Goal: Task Accomplishment & Management: Use online tool/utility

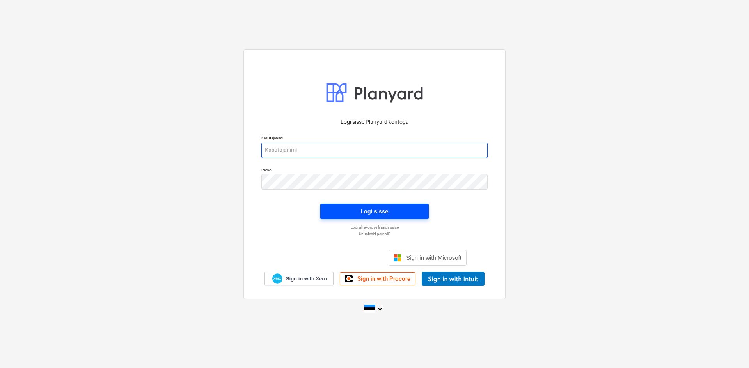
type input "[PERSON_NAME][EMAIL_ADDRESS][DOMAIN_NAME]"
click at [392, 213] on span "Logi sisse" at bounding box center [375, 212] width 90 height 10
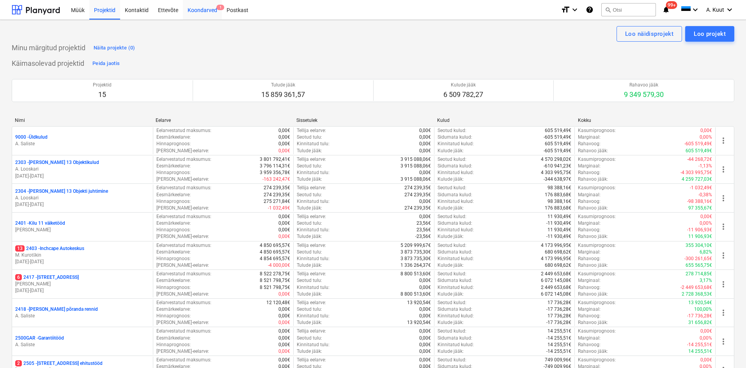
click at [192, 10] on div "Koondarved 1" at bounding box center [202, 10] width 39 height 20
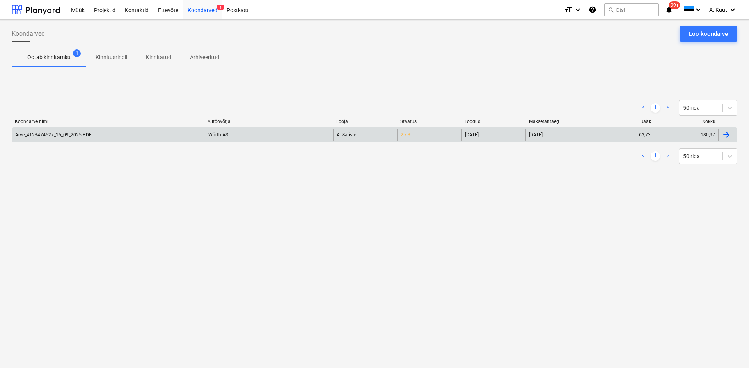
click at [76, 136] on div "Arve_4123474527_15_09_2025.PDF" at bounding box center [53, 134] width 76 height 5
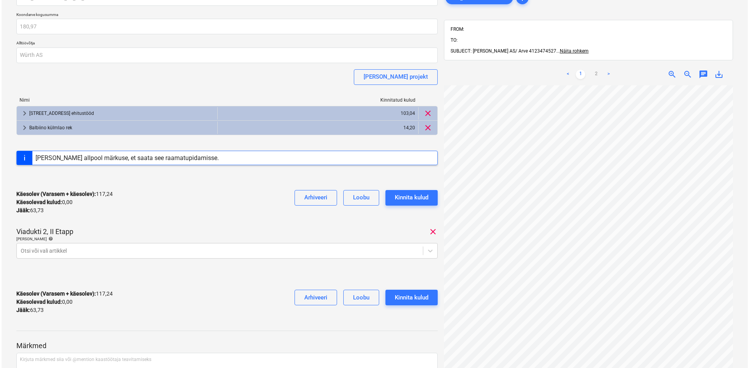
scroll to position [78, 0]
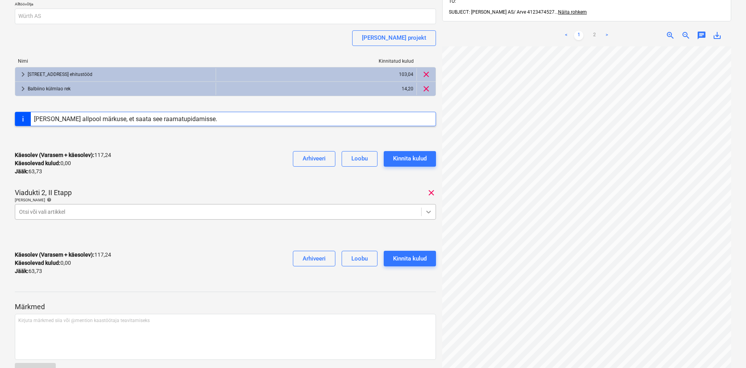
click at [431, 213] on icon at bounding box center [429, 212] width 8 height 8
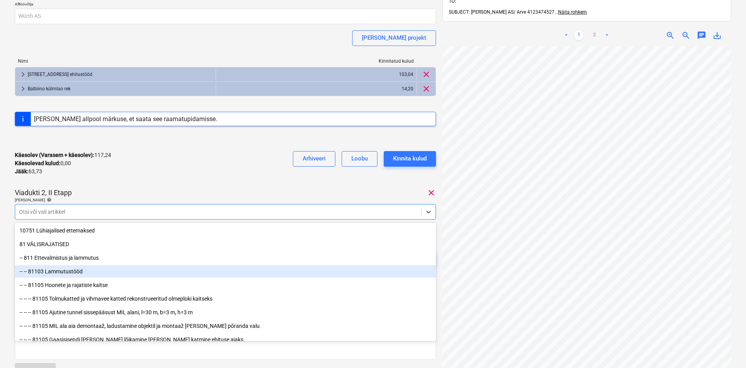
click at [69, 273] on div "-- -- 81103 Lammutustööd" at bounding box center [225, 272] width 421 height 12
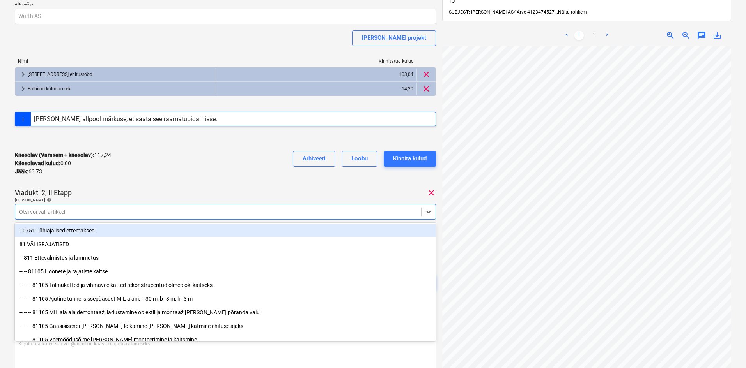
click at [165, 185] on div "Arve_4123474527_15_09_2025.PDF Koondarve kogusumma 180,97 Alltöövõtja Würth AS …" at bounding box center [225, 128] width 421 height 354
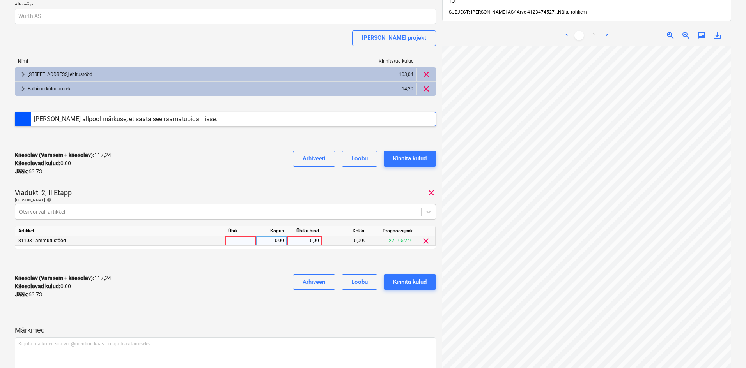
click at [315, 241] on div "0,00" at bounding box center [305, 241] width 28 height 10
type input "63,73"
click at [262, 283] on div "Käesolev (Varasem + käesolev) : 117,24 Käesolevad kulud : 0,00 Jääk : 63,73 Arh…" at bounding box center [225, 286] width 421 height 37
click at [413, 283] on div "Kinnita kulud" at bounding box center [410, 282] width 34 height 10
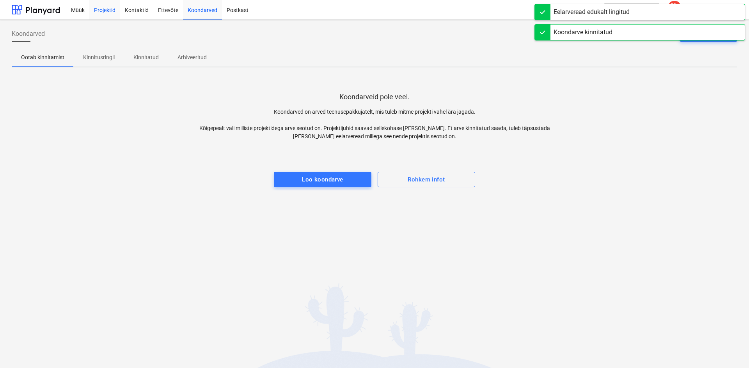
click at [104, 9] on div "Projektid" at bounding box center [104, 10] width 31 height 20
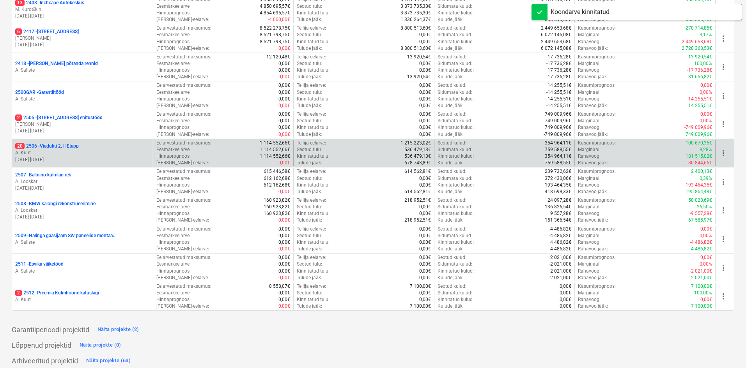
scroll to position [251, 0]
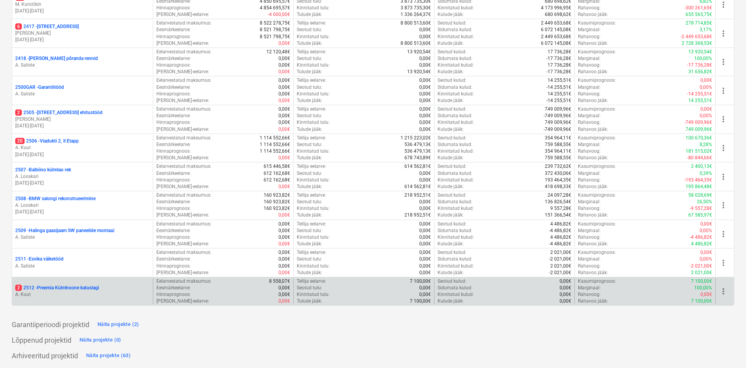
click at [94, 289] on p "2 2512 - Preemia Külmhoone katuslagi" at bounding box center [57, 288] width 84 height 7
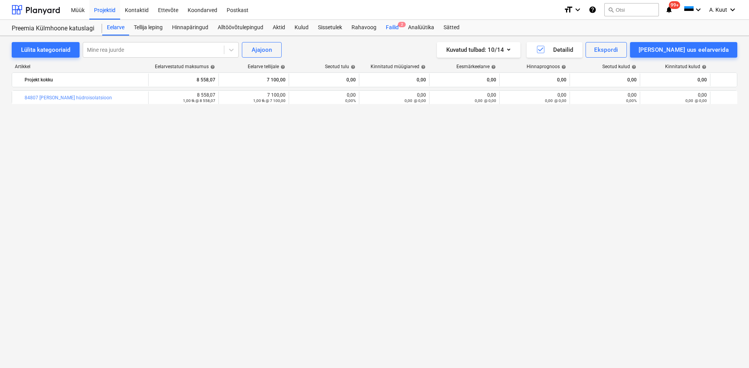
click at [392, 27] on div "Failid 2" at bounding box center [392, 28] width 22 height 16
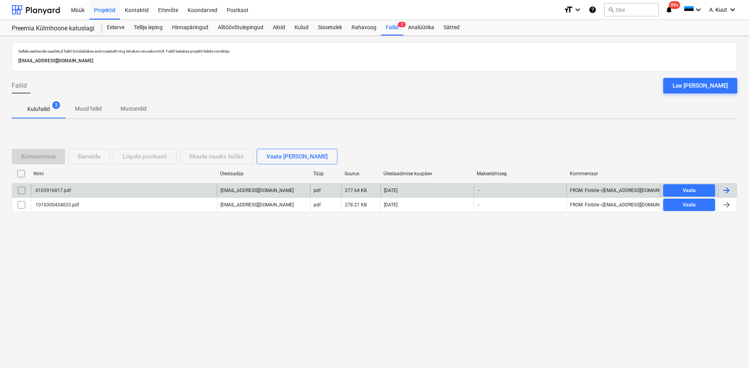
click at [57, 191] on div "0103916817.pdf" at bounding box center [52, 190] width 37 height 5
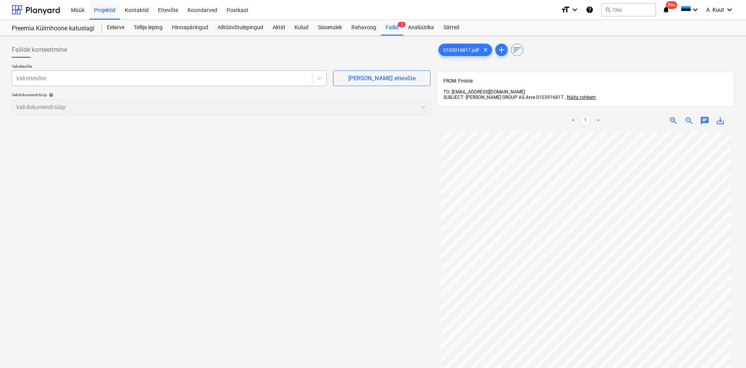
click at [37, 80] on div at bounding box center [162, 78] width 292 height 8
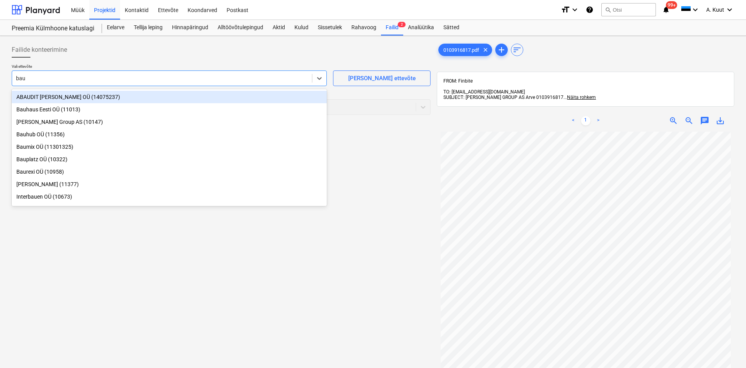
type input "bauh"
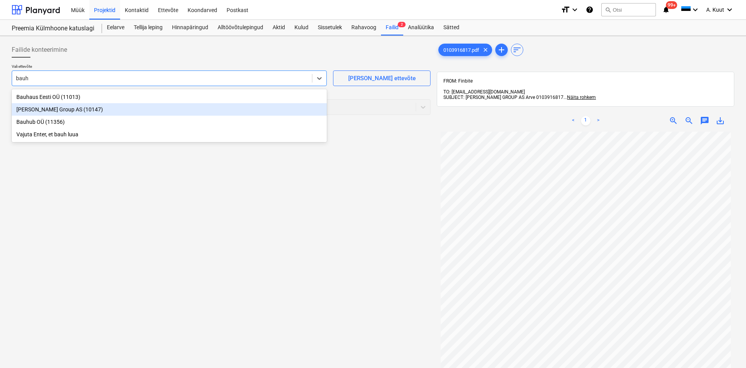
click at [32, 108] on div "[PERSON_NAME] Group AS (10147)" at bounding box center [169, 109] width 315 height 12
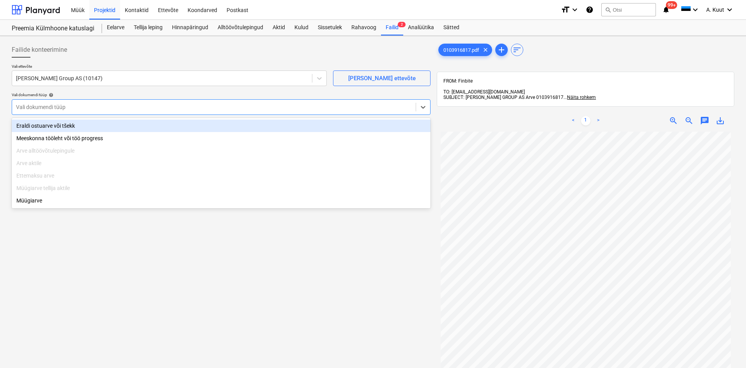
click at [35, 107] on div at bounding box center [214, 107] width 396 height 8
click at [35, 126] on div "Eraldi ostuarve või tšekk" at bounding box center [221, 126] width 419 height 12
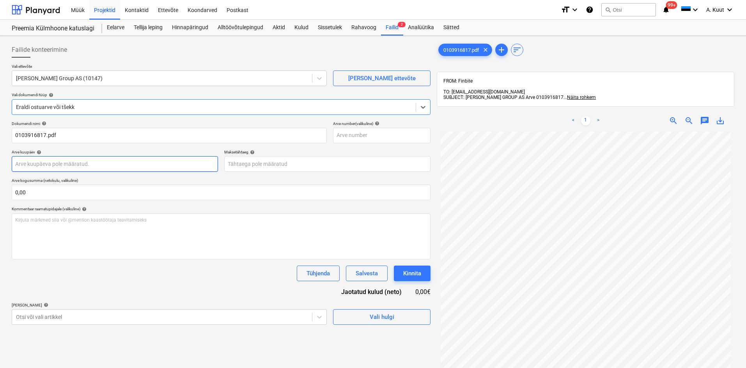
click at [32, 161] on body "Müük Projektid Kontaktid Ettevõte Koondarved Postkast format_size keyboard_arro…" at bounding box center [373, 184] width 746 height 368
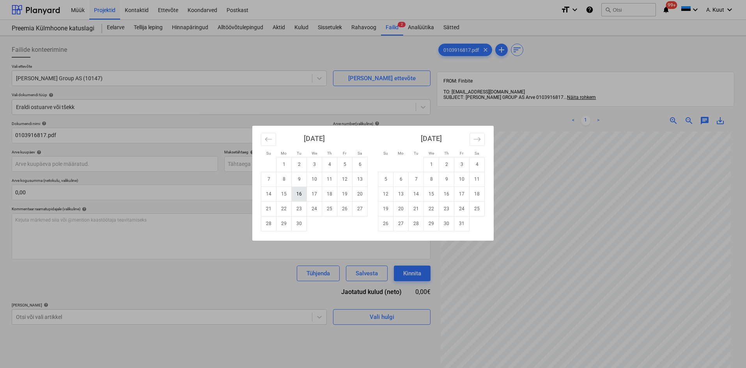
click at [300, 196] on td "16" at bounding box center [299, 194] width 15 height 15
type input "[DATE]"
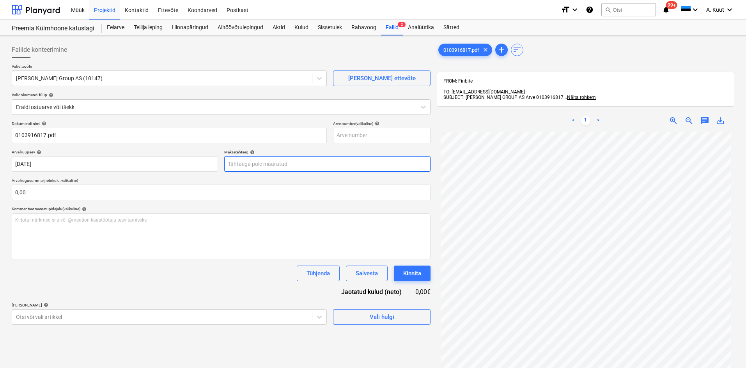
click at [253, 165] on body "Müük Projektid Kontaktid Ettevõte Koondarved Postkast format_size keyboard_arro…" at bounding box center [373, 184] width 746 height 368
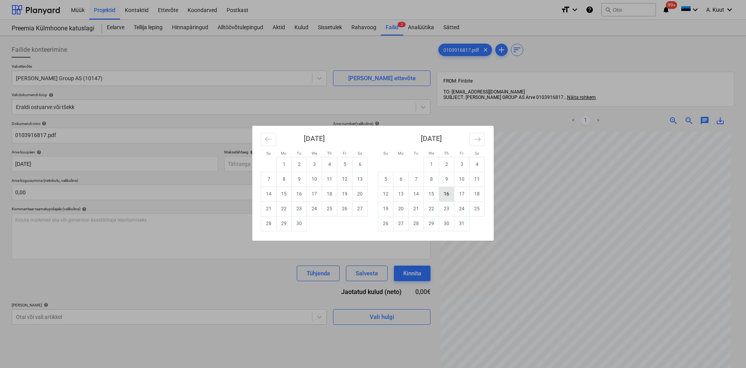
click at [446, 196] on td "16" at bounding box center [446, 194] width 15 height 15
type input "[DATE]"
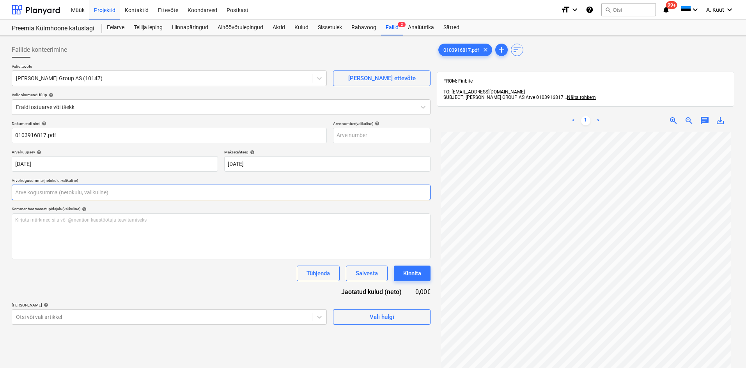
click at [55, 191] on input "text" at bounding box center [221, 193] width 419 height 16
click at [20, 193] on input "text" at bounding box center [221, 193] width 419 height 16
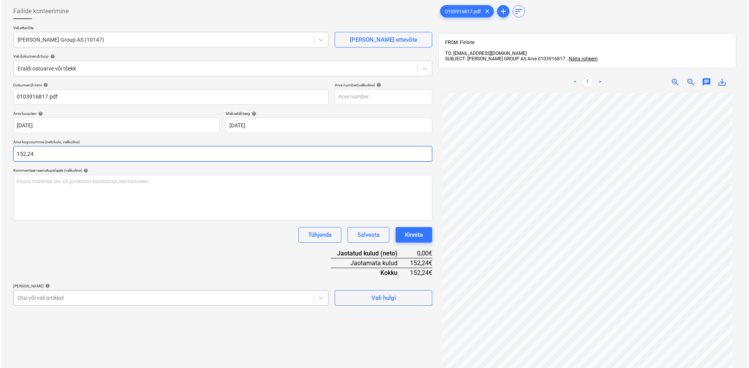
scroll to position [111, 0]
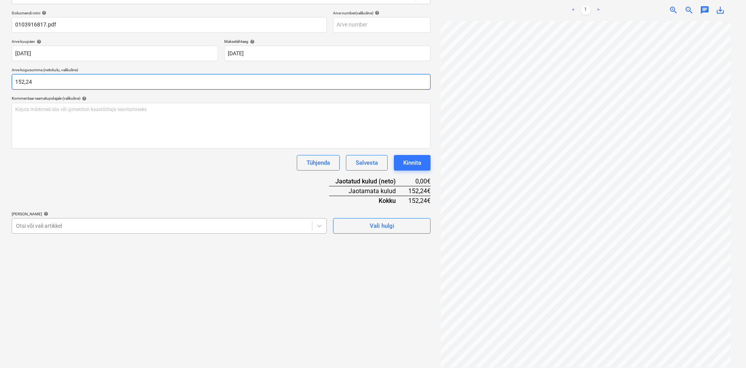
type input "152,24"
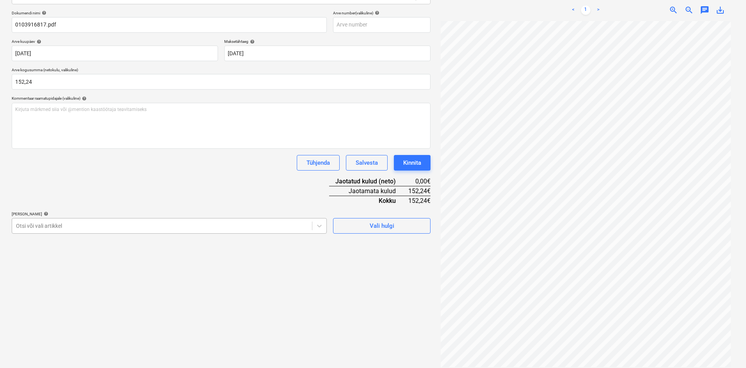
click at [103, 224] on div at bounding box center [162, 226] width 292 height 8
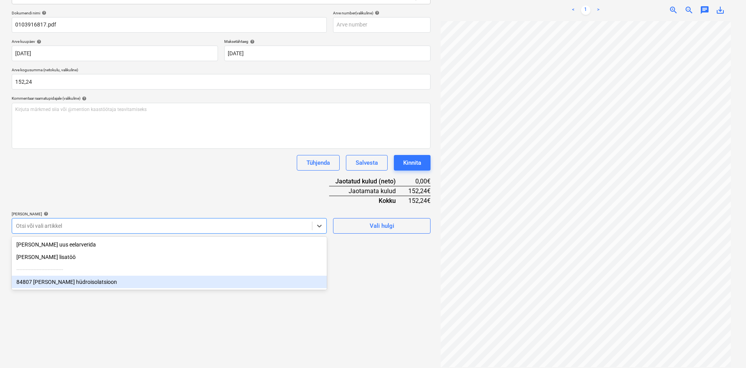
click at [39, 286] on div "84807 [PERSON_NAME] hüdroisolatsioon" at bounding box center [169, 282] width 315 height 12
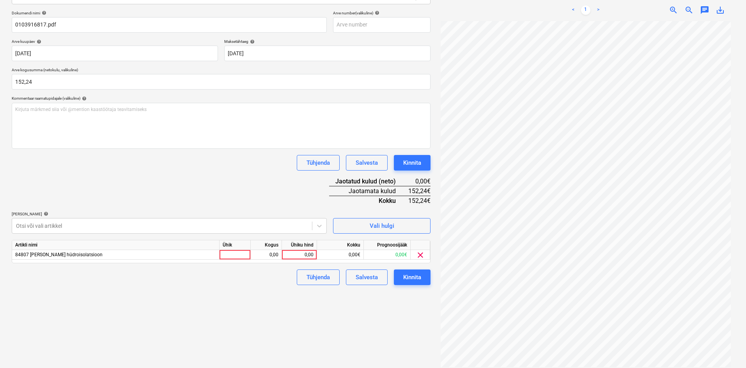
click at [177, 185] on div "Dokumendi nimi help 0103916817.pdf Arve number (valikuline) help [PERSON_NAME] …" at bounding box center [221, 148] width 419 height 275
click at [311, 255] on div "0,00" at bounding box center [299, 255] width 28 height 10
type input "152,24"
click at [255, 301] on div "Failide konteerimine Vali ettevõte [PERSON_NAME] Group AS (10147) [PERSON_NAME]…" at bounding box center [221, 149] width 425 height 443
click at [419, 277] on div "Kinnita" at bounding box center [412, 278] width 18 height 10
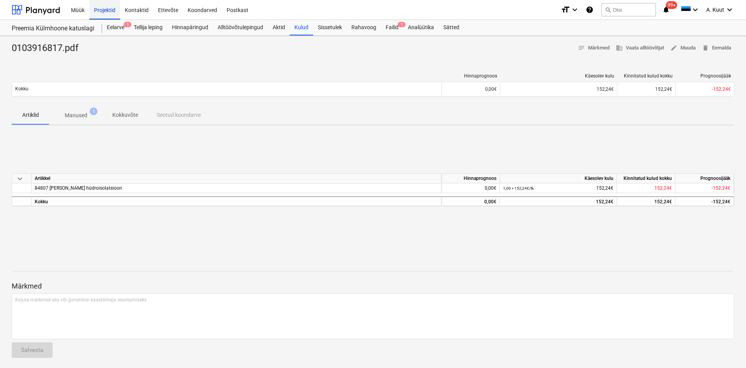
click at [113, 10] on div "Projektid" at bounding box center [104, 10] width 31 height 20
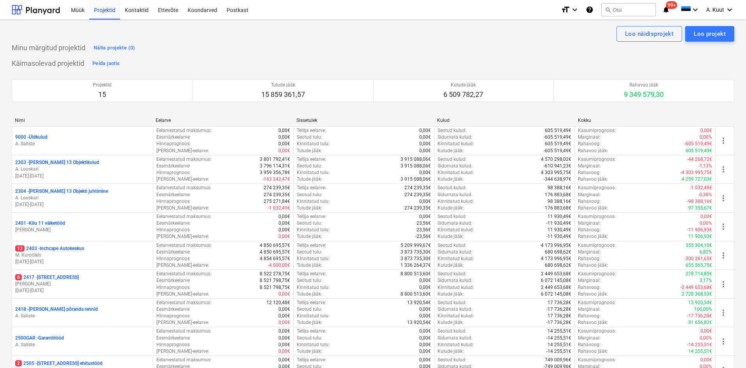
scroll to position [195, 0]
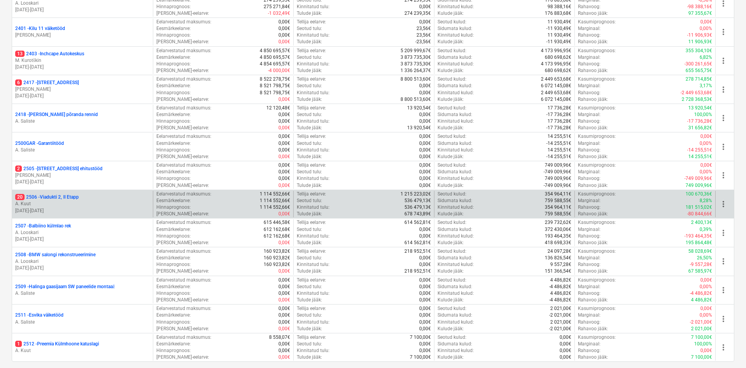
click at [48, 202] on p "A. Kuut" at bounding box center [82, 204] width 135 height 7
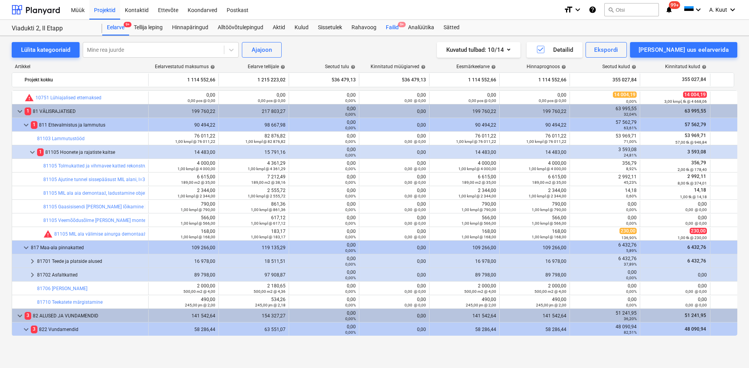
click at [388, 28] on div "Failid 9+" at bounding box center [392, 28] width 22 height 16
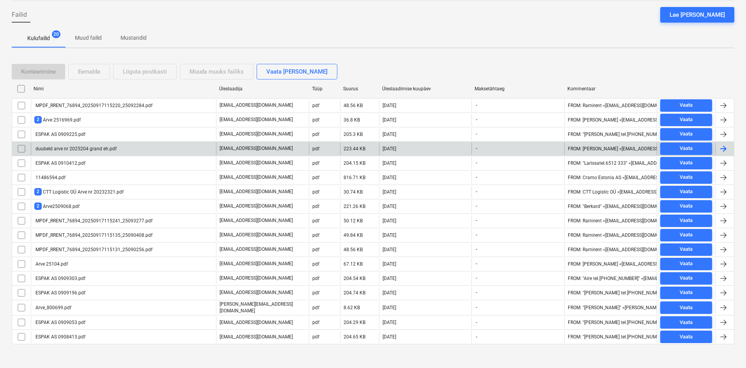
scroll to position [74, 0]
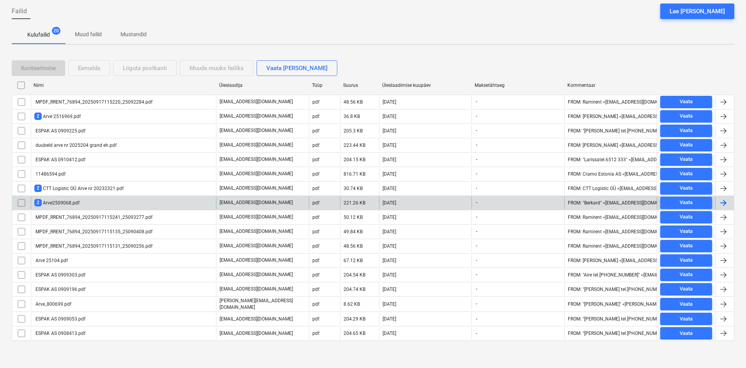
click at [64, 201] on div "2 Arve2509068.pdf" at bounding box center [56, 202] width 45 height 7
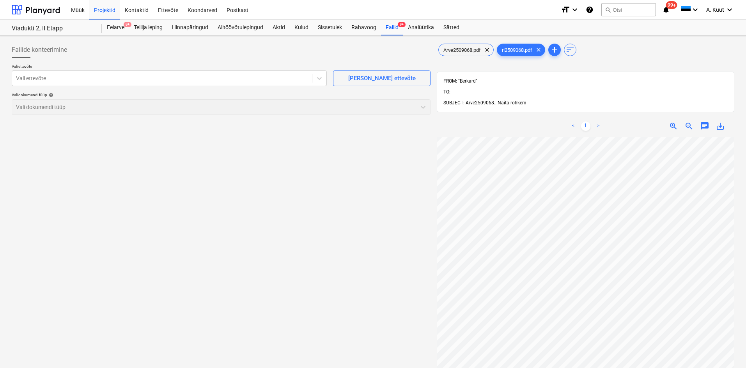
scroll to position [351, 0]
click at [468, 50] on span "Arve2509068.pdf" at bounding box center [462, 50] width 47 height 6
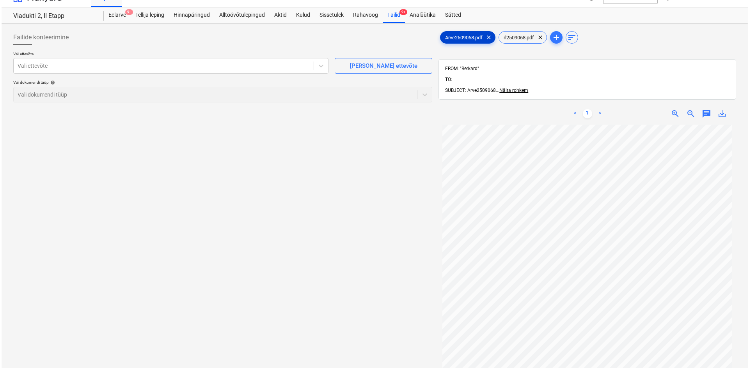
scroll to position [0, 0]
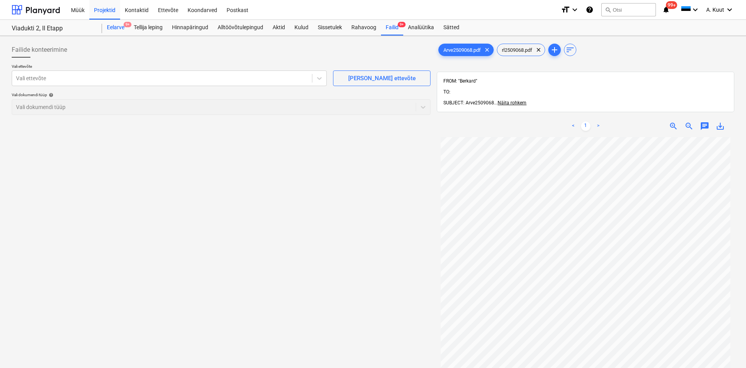
click at [119, 27] on div "Eelarve 9+" at bounding box center [115, 28] width 27 height 16
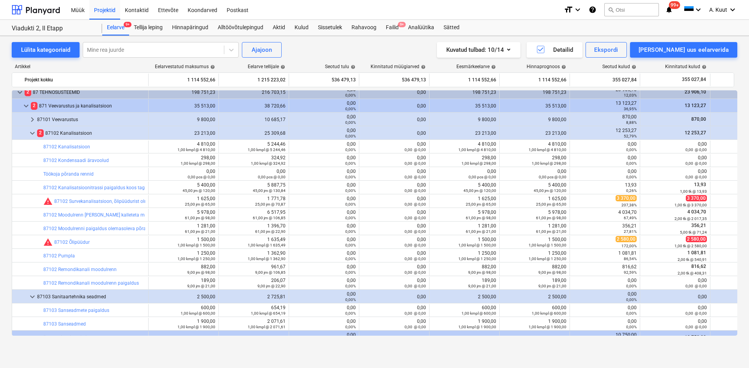
scroll to position [614, 0]
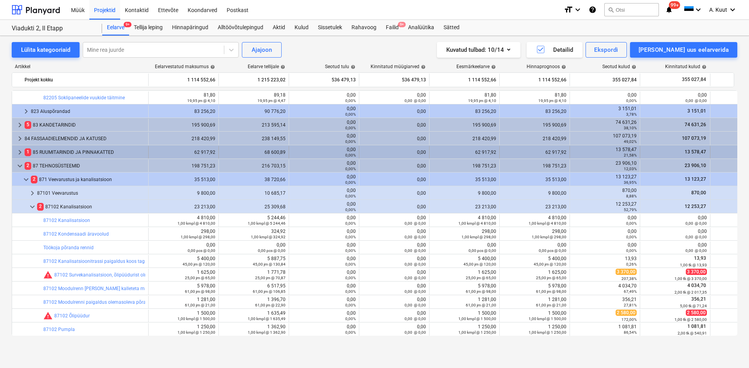
click at [53, 152] on div "1 85 RUUMITARINDID JA PINNAKATTED" at bounding box center [85, 152] width 120 height 12
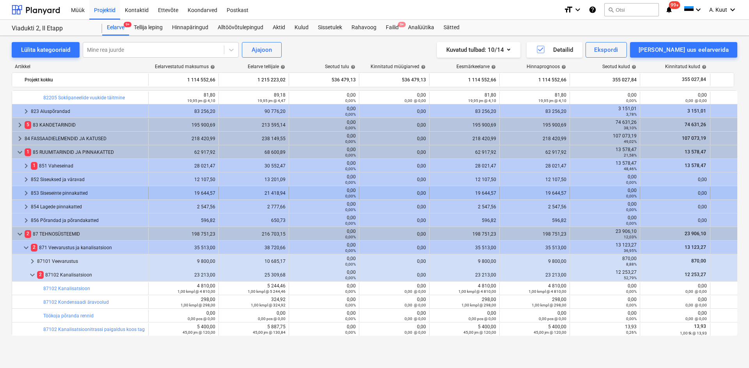
click at [60, 193] on div "853 Siseseinte pinnakatted" at bounding box center [88, 193] width 114 height 12
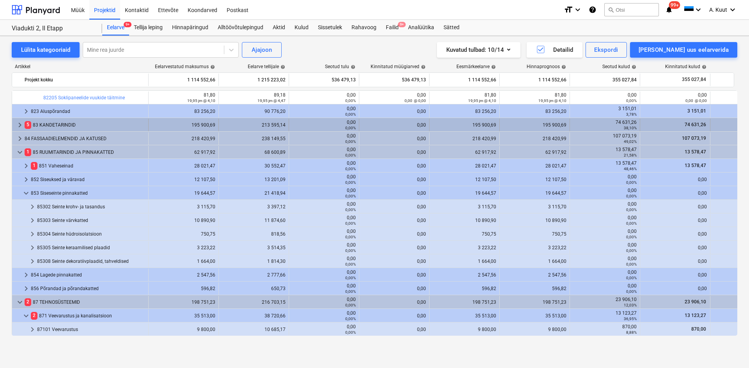
scroll to position [536, 0]
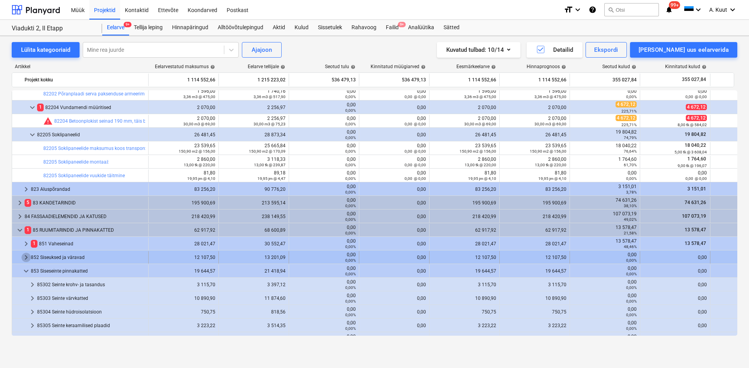
click at [25, 257] on span "keyboard_arrow_right" at bounding box center [25, 257] width 9 height 9
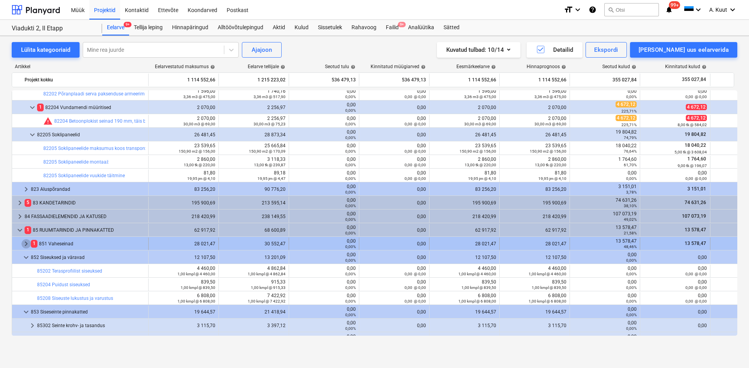
click at [25, 242] on span "keyboard_arrow_right" at bounding box center [25, 243] width 9 height 9
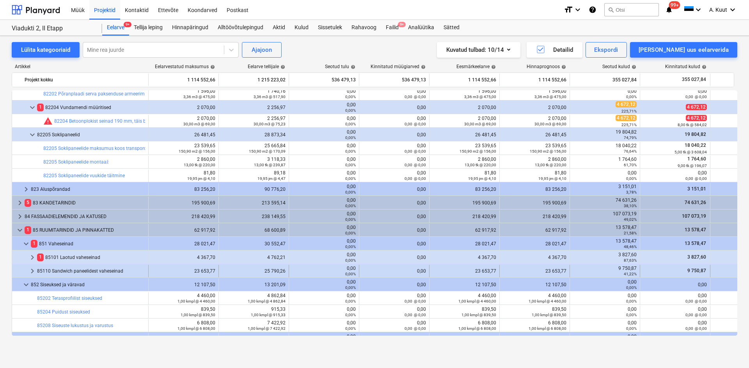
click at [53, 270] on div "85110 Sandwich paneelidest vaheseinad" at bounding box center [91, 271] width 108 height 12
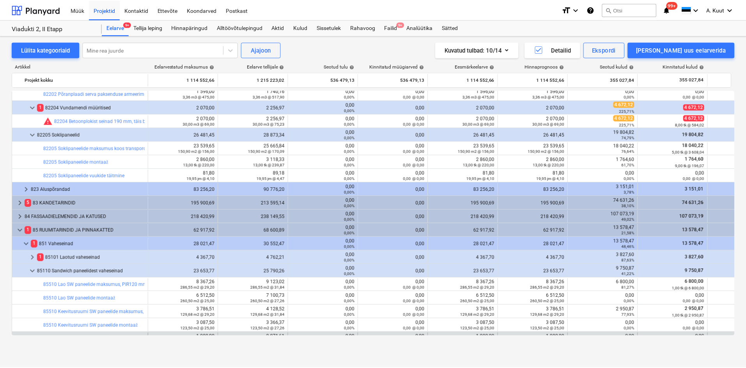
scroll to position [575, 0]
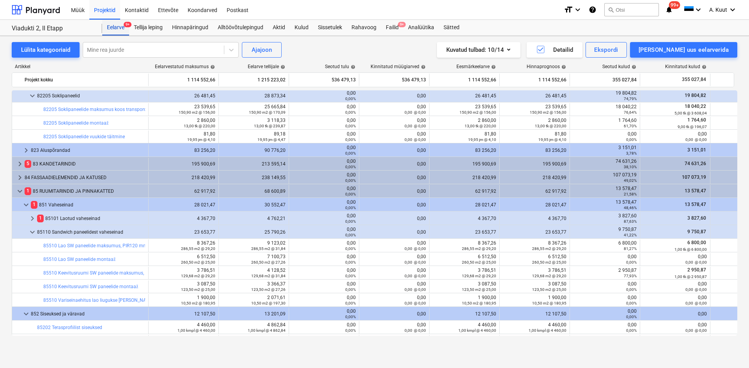
click at [115, 30] on div "Eelarve 9+" at bounding box center [115, 28] width 27 height 16
click at [118, 29] on div "Eelarve 9+" at bounding box center [115, 28] width 27 height 16
click at [116, 29] on div "Eelarve 9+" at bounding box center [115, 28] width 27 height 16
click at [111, 11] on div "Projektid" at bounding box center [104, 10] width 31 height 20
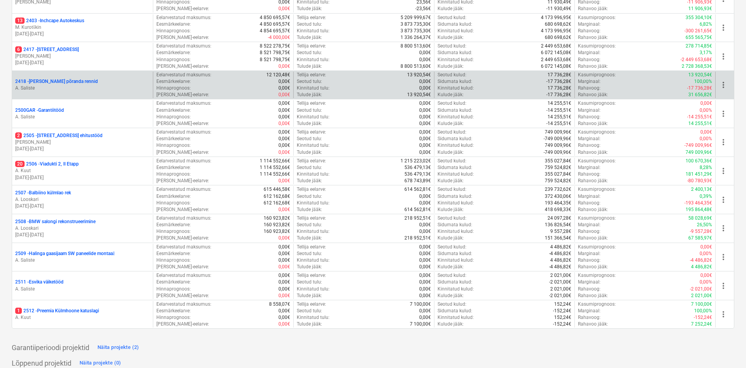
scroll to position [251, 0]
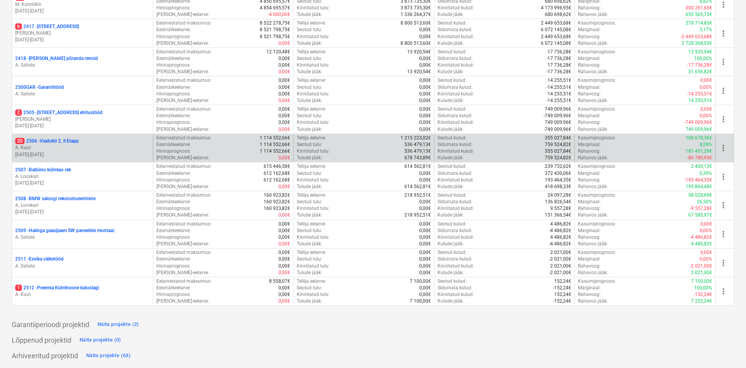
click at [51, 140] on p "20 2506 - Viadukti 2, II Etapp" at bounding box center [47, 141] width 64 height 7
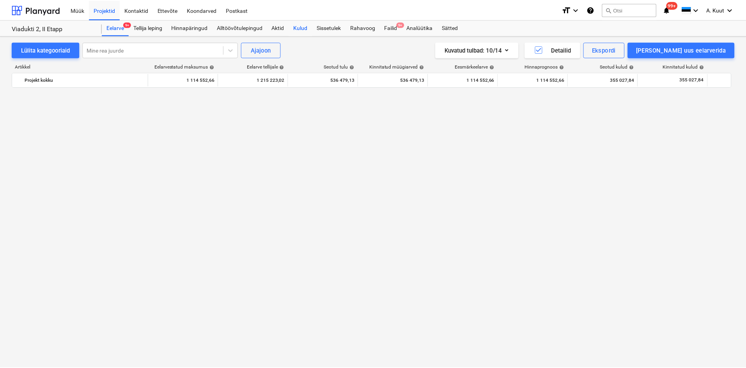
scroll to position [575, 0]
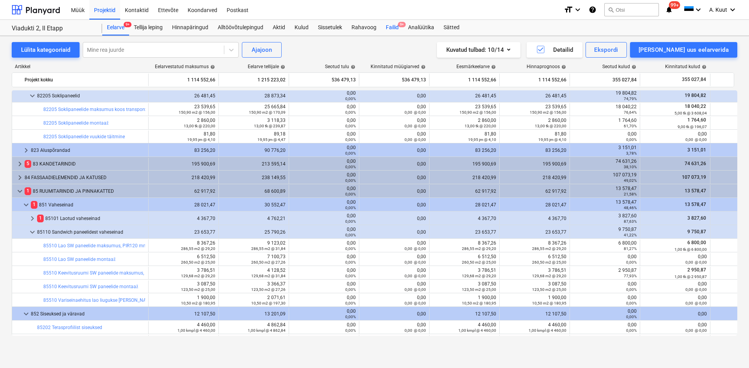
click at [392, 29] on div "Failid 9+" at bounding box center [392, 28] width 22 height 16
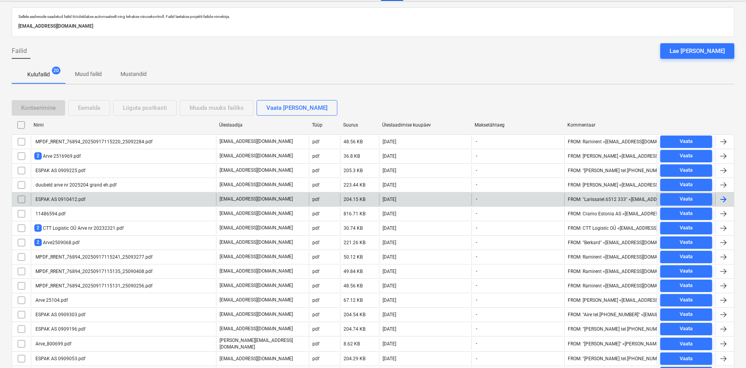
scroll to position [74, 0]
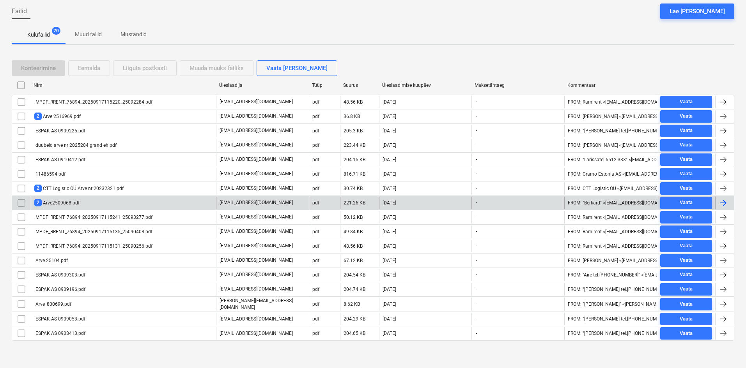
click at [62, 203] on div "2 Arve2509068.pdf" at bounding box center [56, 202] width 45 height 7
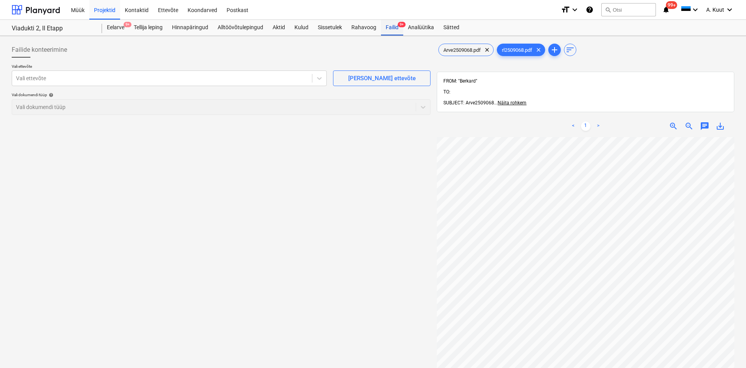
click at [395, 26] on div "Failid 9+" at bounding box center [392, 28] width 22 height 16
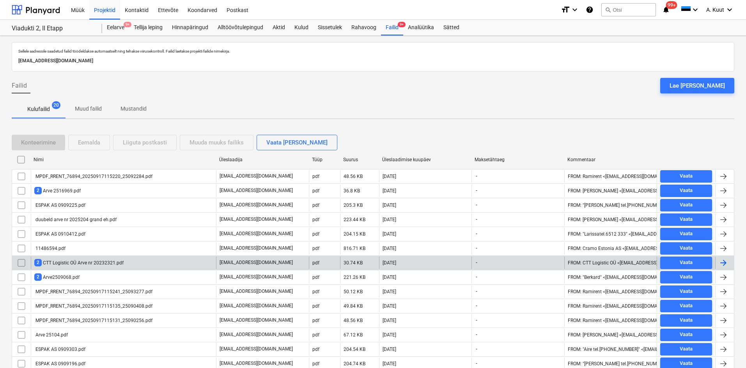
scroll to position [74, 0]
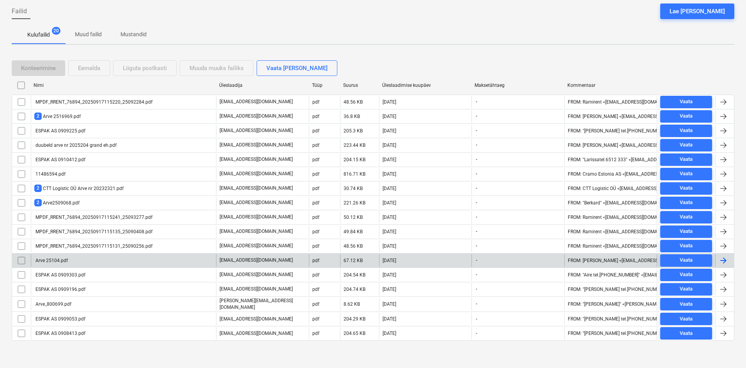
click at [57, 260] on div "Arve 25104.pdf" at bounding box center [51, 260] width 34 height 5
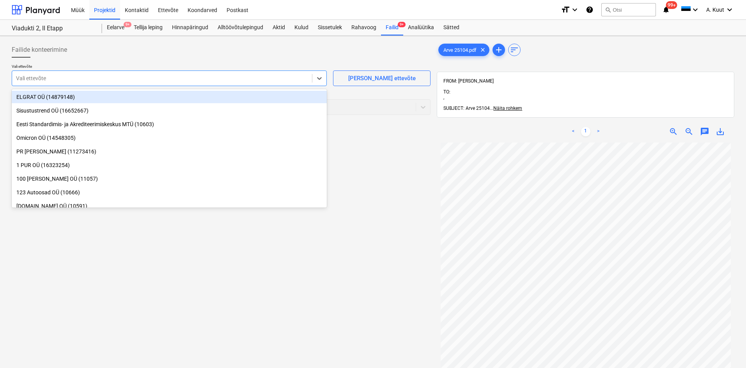
click at [33, 78] on div at bounding box center [162, 78] width 292 height 8
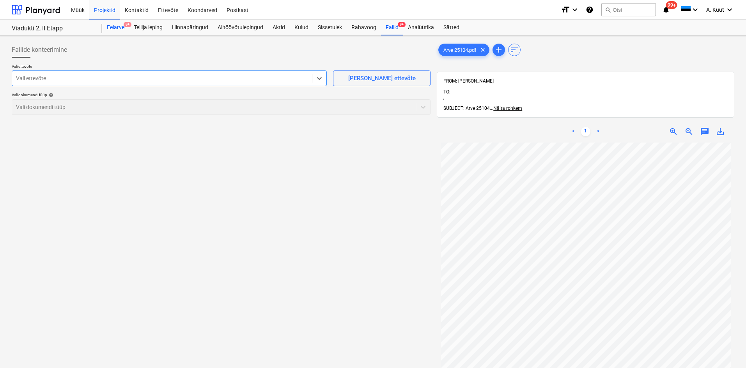
click at [117, 30] on div "Eelarve 9+" at bounding box center [115, 28] width 27 height 16
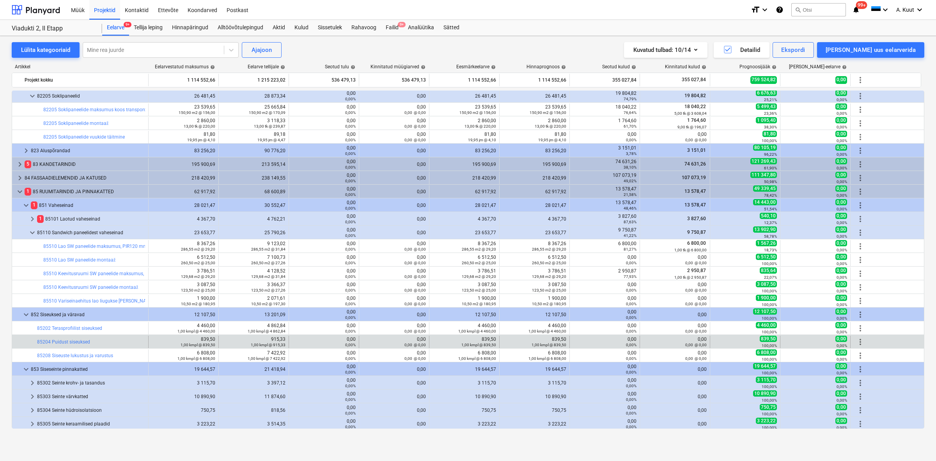
scroll to position [575, 0]
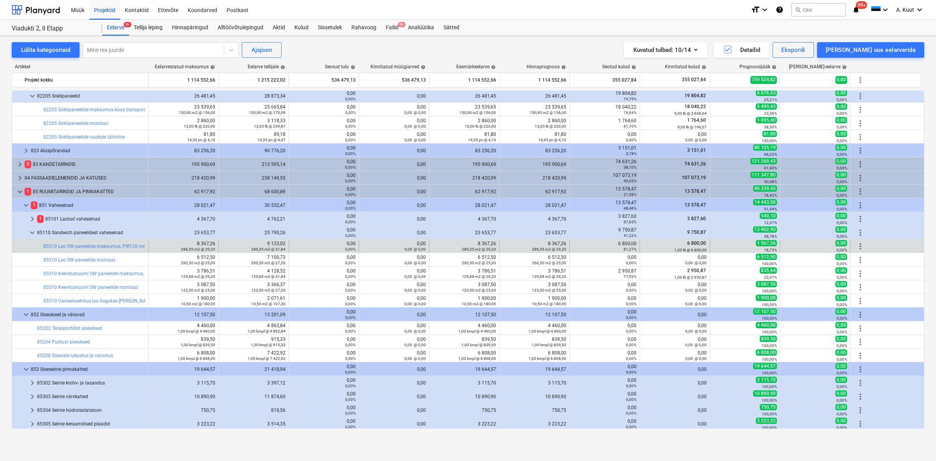
click at [748, 247] on span "more_vert" at bounding box center [860, 245] width 9 height 9
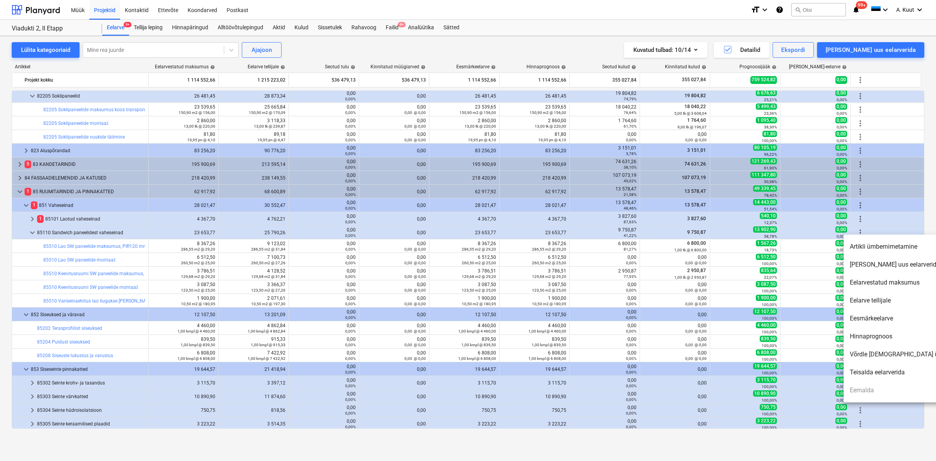
click at [748, 243] on li "Artikli ümbernimetamine" at bounding box center [910, 246] width 134 height 18
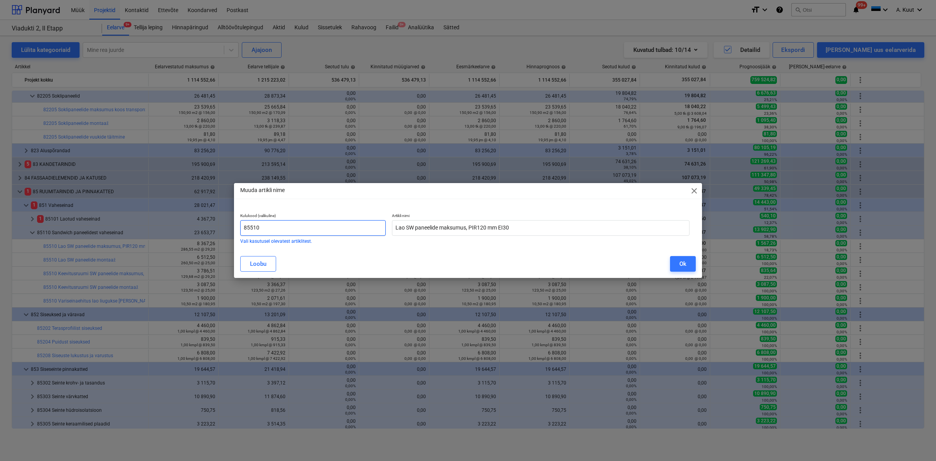
click at [280, 225] on input "85510" at bounding box center [312, 228] width 145 height 16
click at [251, 227] on input "85510" at bounding box center [312, 228] width 145 height 16
type input "85110"
click at [681, 264] on div "Ok" at bounding box center [682, 264] width 7 height 10
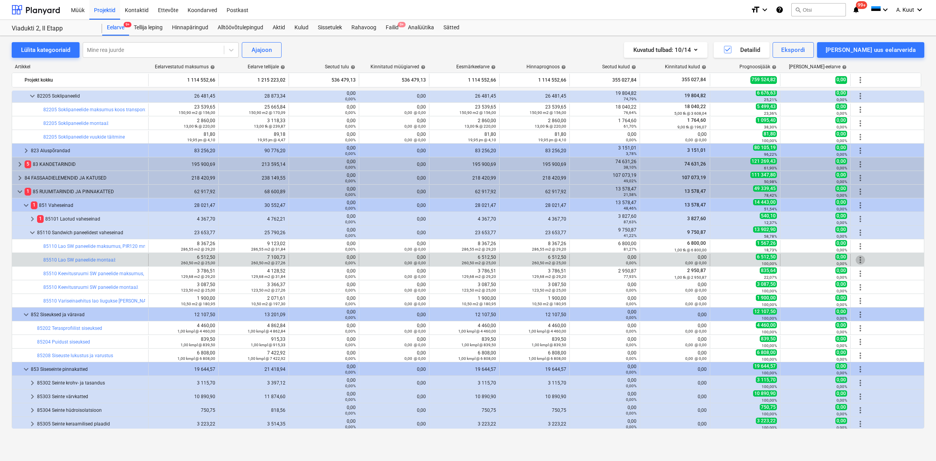
click at [748, 261] on span "more_vert" at bounding box center [860, 259] width 9 height 9
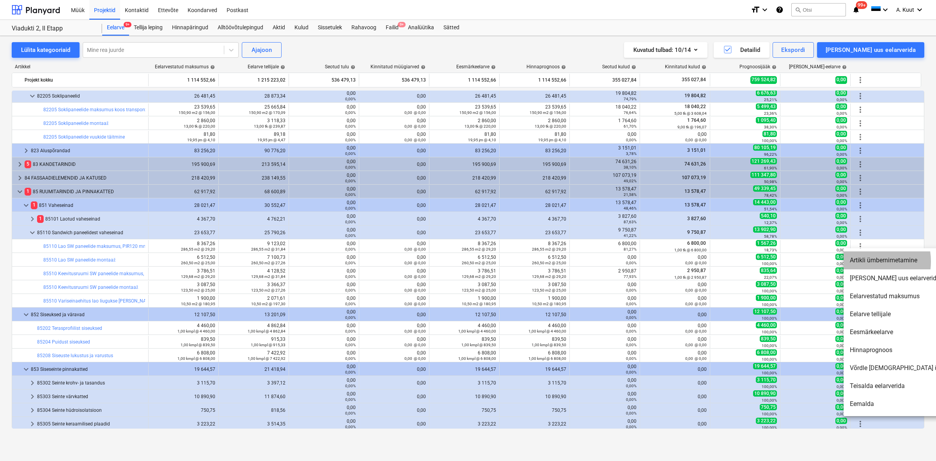
click at [748, 261] on li "Artikli ümbernimetamine" at bounding box center [910, 260] width 134 height 18
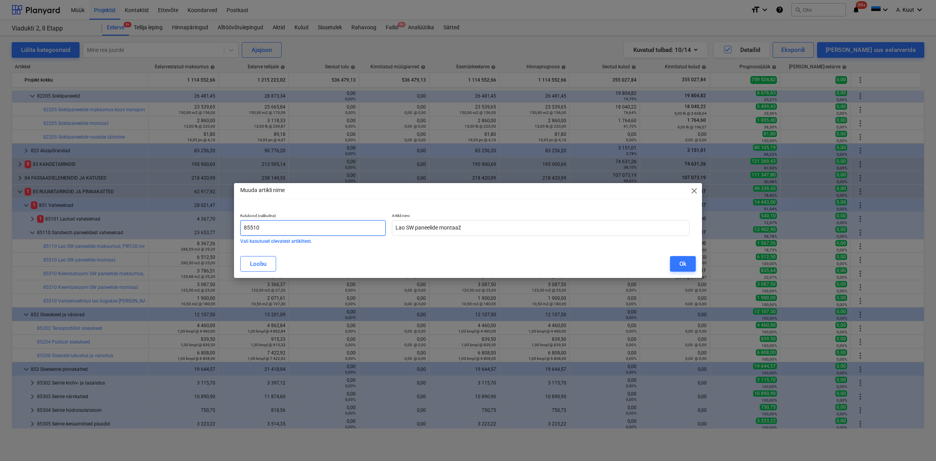
click at [250, 227] on input "85510" at bounding box center [312, 228] width 145 height 16
type input "85110"
click at [684, 262] on div "Ok" at bounding box center [682, 264] width 7 height 10
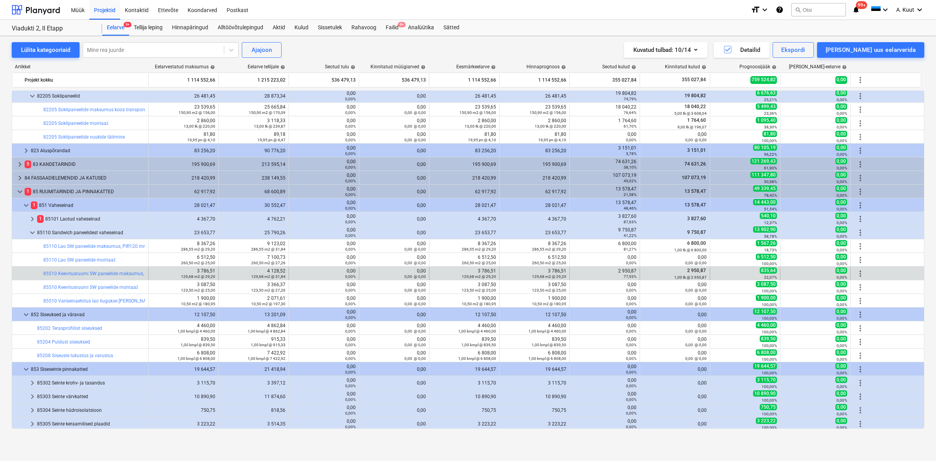
click at [748, 271] on span "more_vert" at bounding box center [860, 273] width 9 height 9
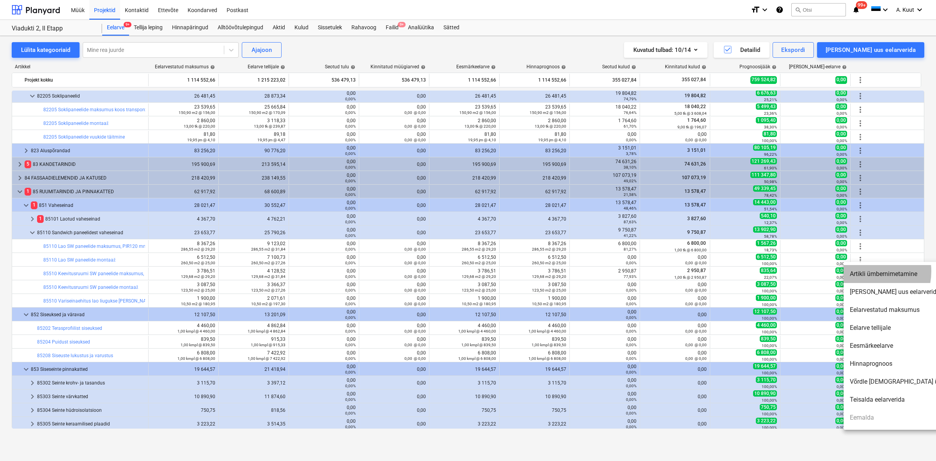
click at [748, 271] on li "Artikli ümbernimetamine" at bounding box center [910, 274] width 134 height 18
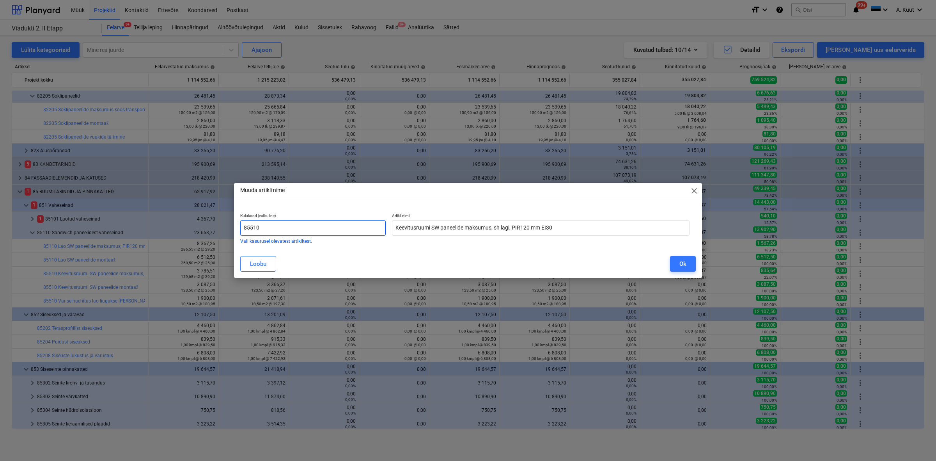
click at [250, 227] on input "85510" at bounding box center [312, 228] width 145 height 16
type input "85110"
click at [681, 262] on div "Ok" at bounding box center [682, 264] width 7 height 10
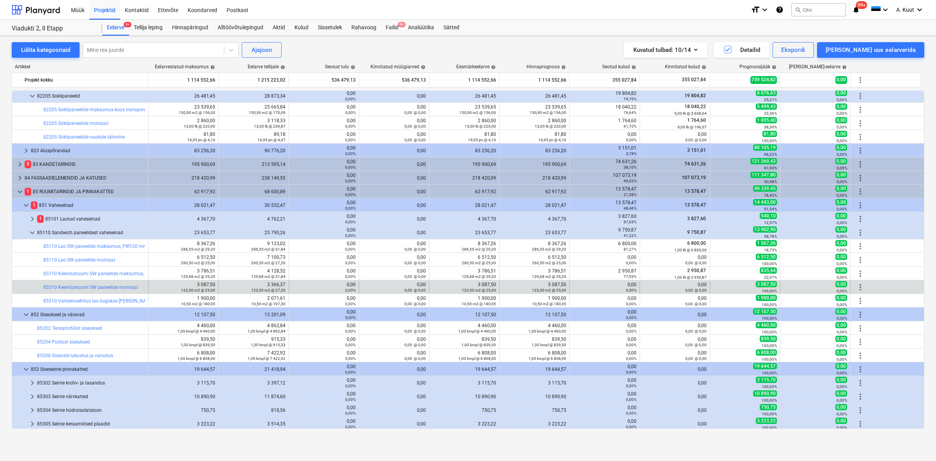
click at [748, 285] on span "more_vert" at bounding box center [860, 286] width 9 height 9
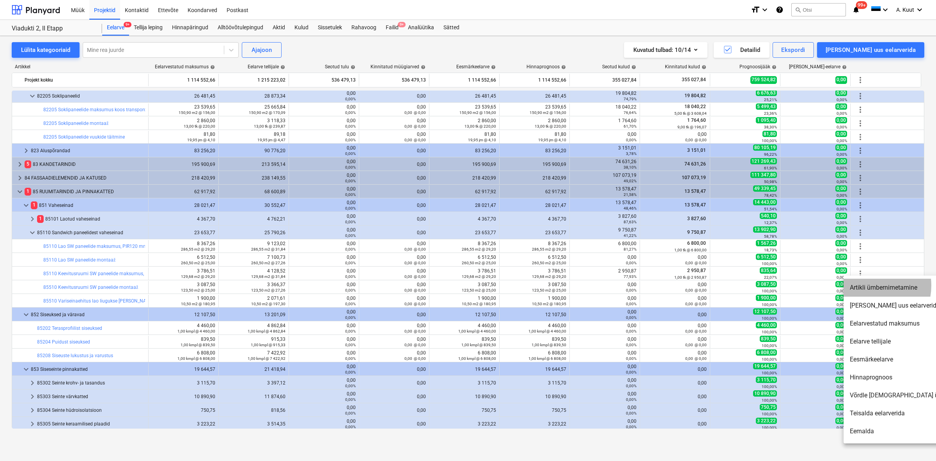
click at [748, 285] on li "Artikli ümbernimetamine" at bounding box center [910, 287] width 134 height 18
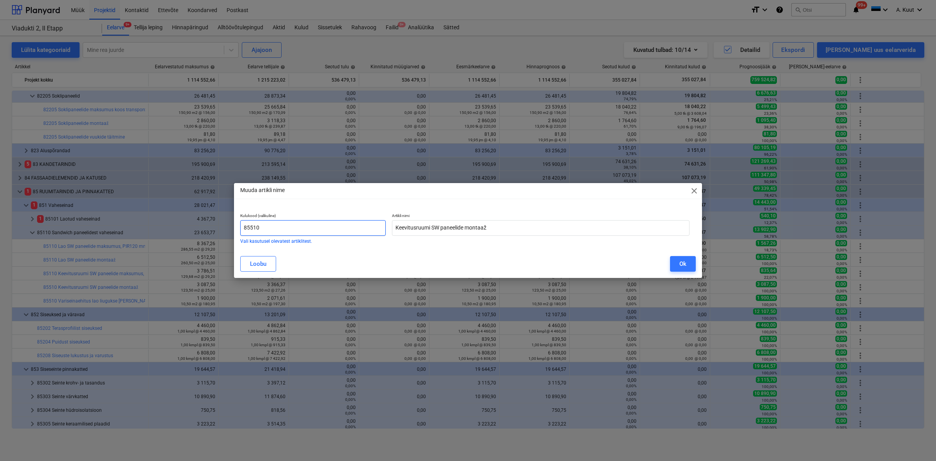
click at [250, 227] on input "85510" at bounding box center [312, 228] width 145 height 16
type input "85110"
click at [682, 263] on div "Ok" at bounding box center [682, 264] width 7 height 10
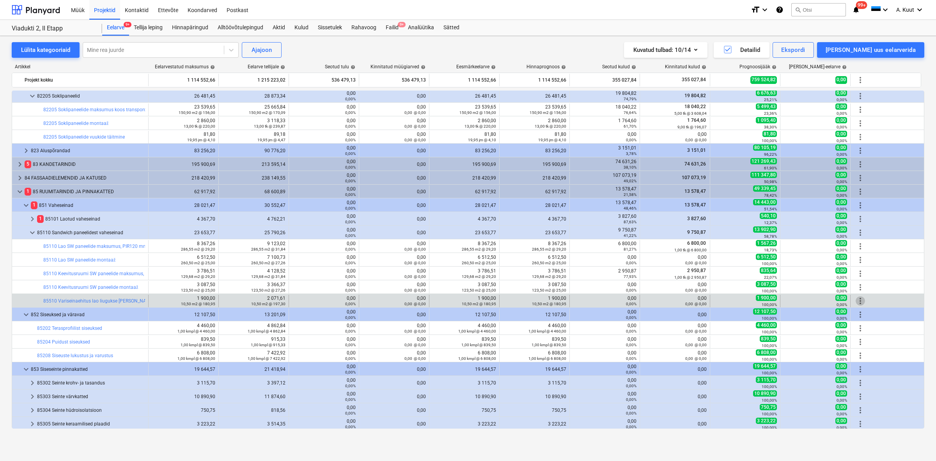
click at [748, 302] on span "more_vert" at bounding box center [860, 300] width 9 height 9
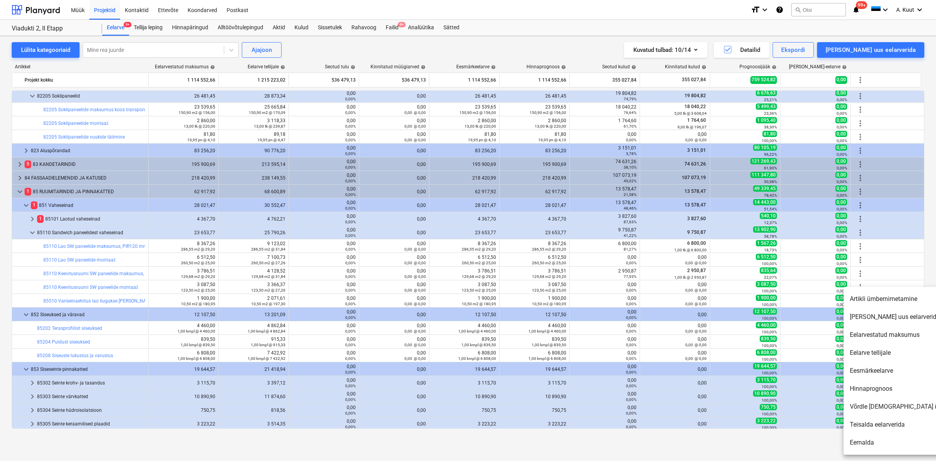
click at [748, 299] on li "Artikli ümbernimetamine" at bounding box center [910, 299] width 134 height 18
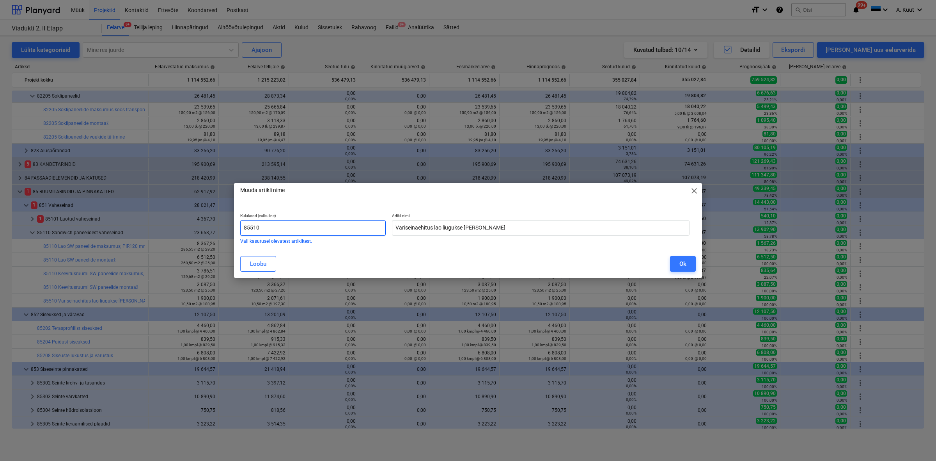
click at [251, 225] on input "85510" at bounding box center [312, 228] width 145 height 16
type input "85110"
click at [681, 262] on div "Ok" at bounding box center [682, 264] width 7 height 10
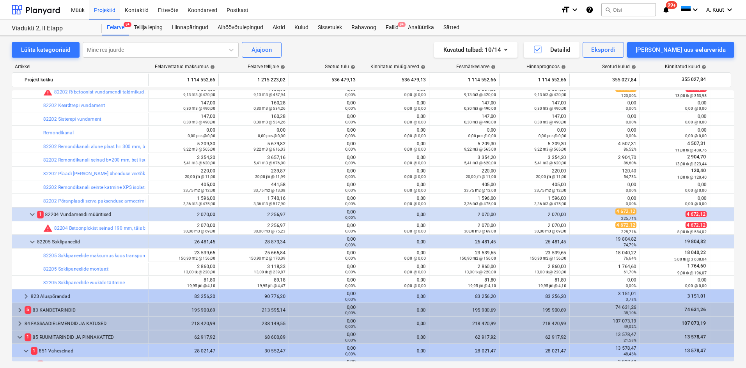
scroll to position [429, 0]
click at [389, 27] on div "Failid 9+" at bounding box center [392, 28] width 22 height 16
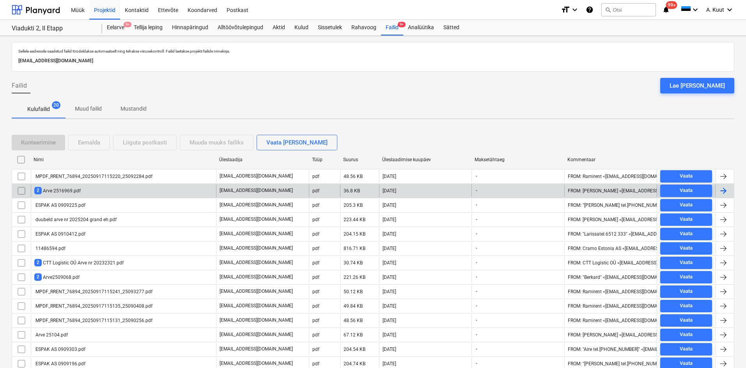
click at [63, 191] on div "2 Arve 2516969.pdf" at bounding box center [57, 190] width 46 height 7
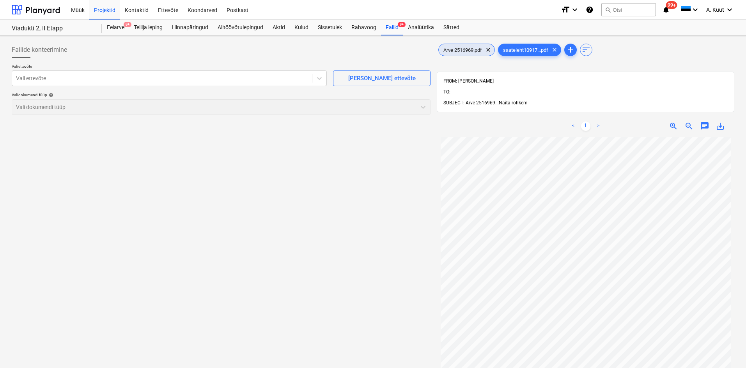
click at [465, 50] on span "Arve 2516969.pdf" at bounding box center [463, 50] width 48 height 6
click at [43, 81] on div at bounding box center [162, 78] width 292 height 8
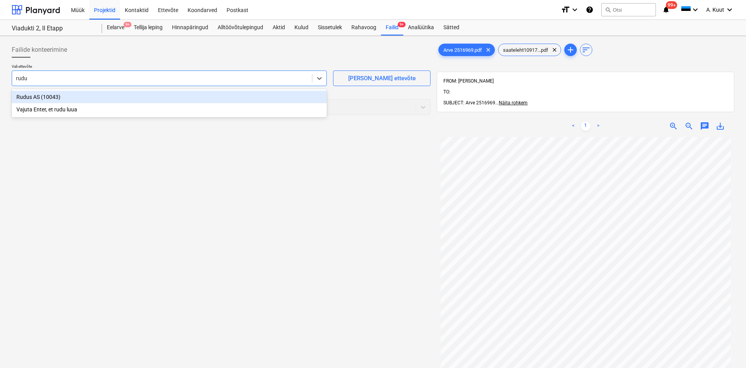
type input "rudus"
click at [33, 97] on div "Rudus AS (10043)" at bounding box center [169, 97] width 315 height 12
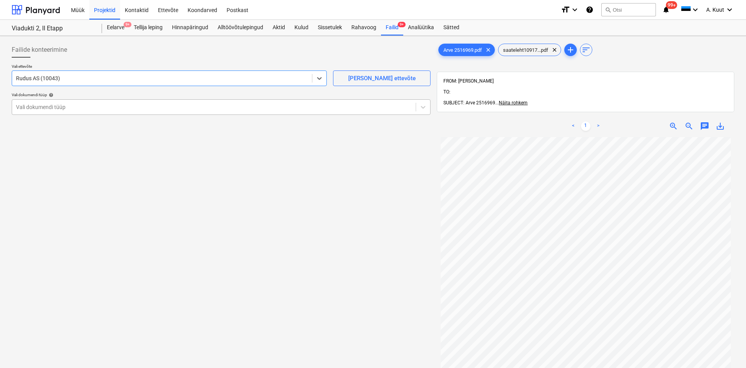
click at [44, 109] on div at bounding box center [214, 107] width 396 height 8
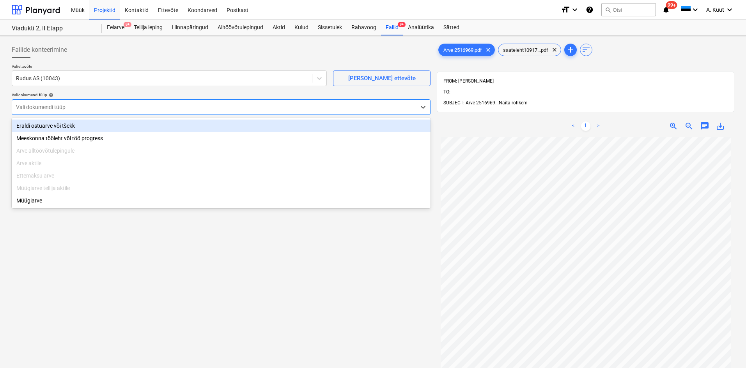
click at [51, 126] on div "Eraldi ostuarve või tšekk" at bounding box center [221, 126] width 419 height 12
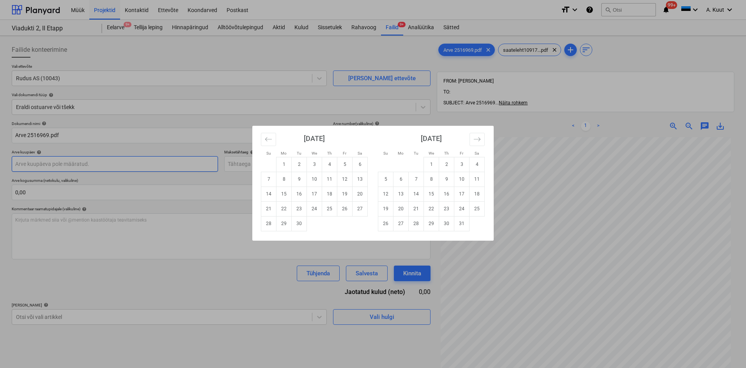
click at [22, 162] on body "Müük Projektid Kontaktid Ettevõte Koondarved Postkast format_size keyboard_arro…" at bounding box center [373, 184] width 746 height 368
click at [287, 193] on td "15" at bounding box center [283, 194] width 15 height 15
type input "[DATE]"
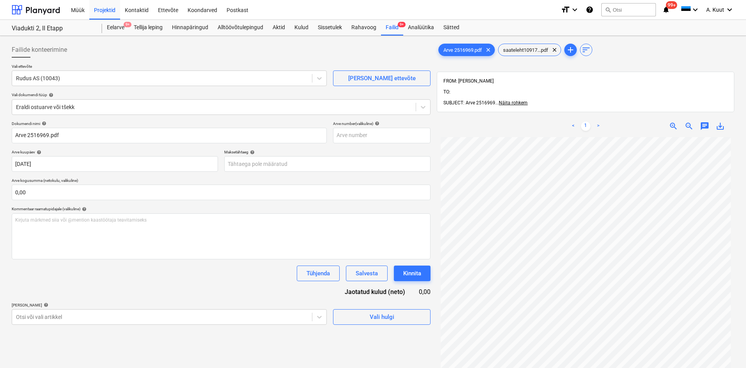
scroll to position [65, 0]
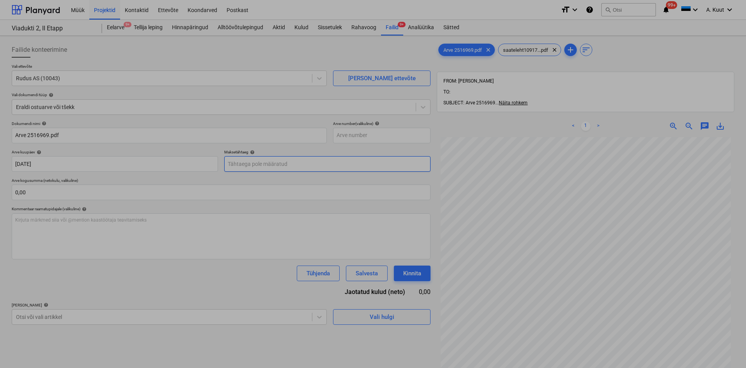
click at [241, 163] on body "Müük Projektid Kontaktid Ettevõte Koondarved Postkast format_size keyboard_arro…" at bounding box center [373, 184] width 746 height 368
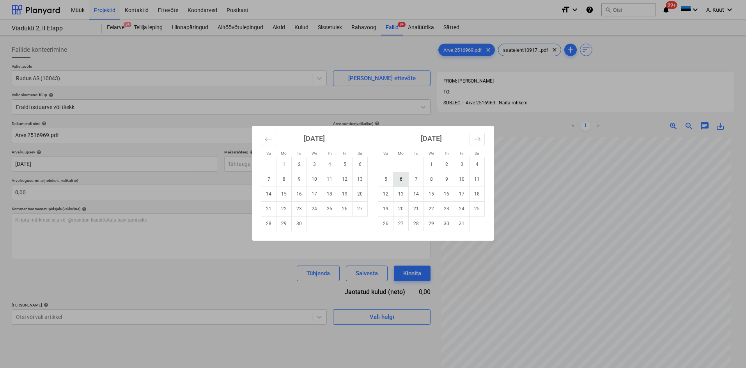
click at [402, 179] on td "6" at bounding box center [400, 179] width 15 height 15
type input "[DATE]"
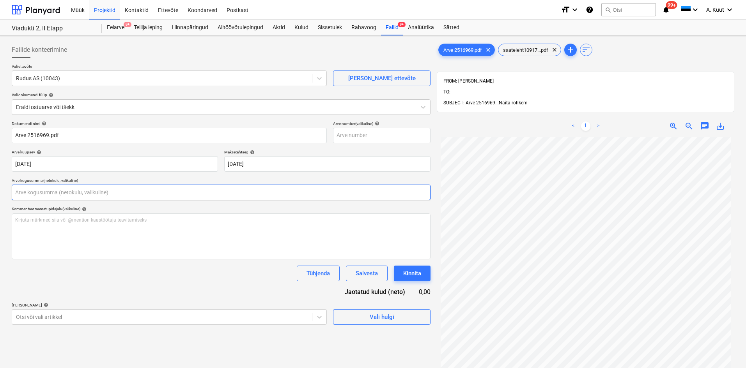
click at [18, 193] on input "text" at bounding box center [221, 193] width 419 height 16
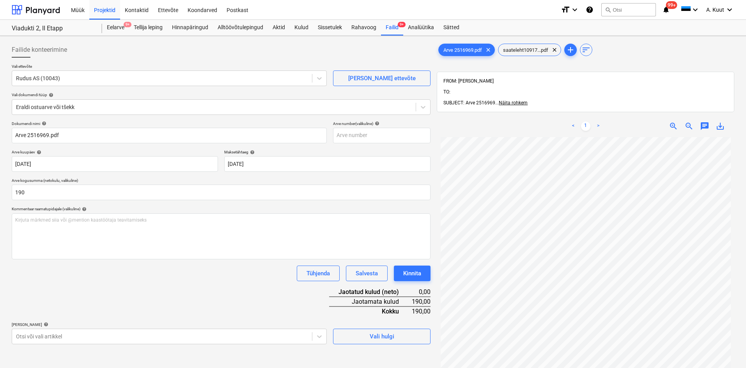
type input "190,00"
click at [187, 298] on div "Dokumendi nimi help Arve 2516969.pdf Arve number (valikuline) help [PERSON_NAME…" at bounding box center [221, 232] width 419 height 223
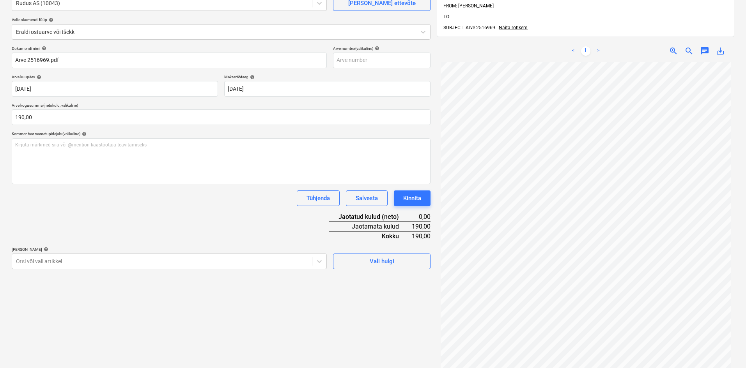
scroll to position [78, 0]
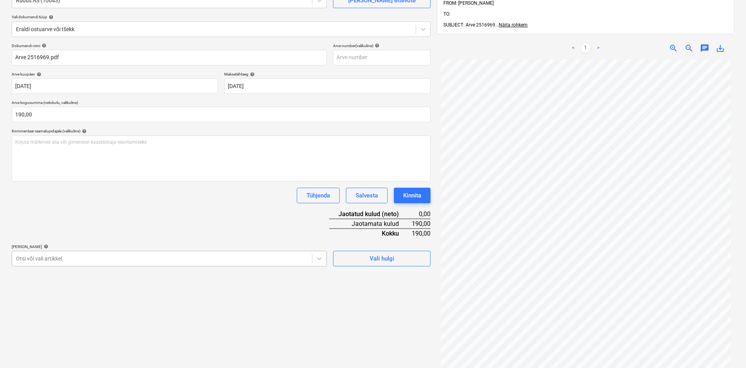
click at [233, 257] on body "Müük Projektid Kontaktid Ettevõte Koondarved Postkast format_size keyboard_arro…" at bounding box center [373, 106] width 746 height 368
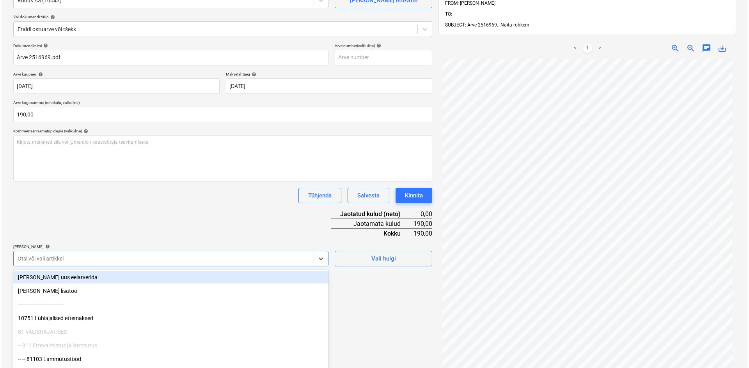
scroll to position [101, 0]
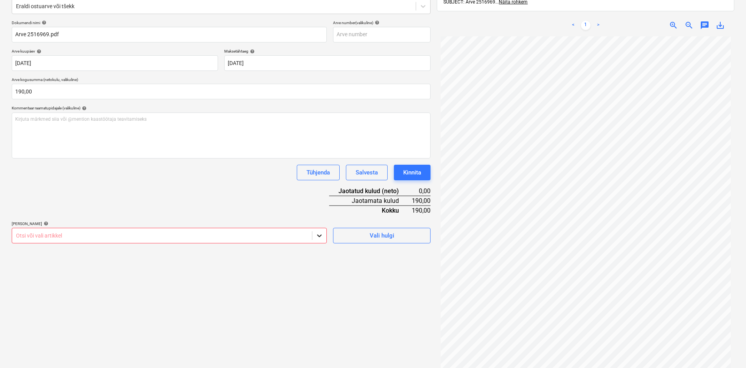
click at [319, 236] on icon at bounding box center [319, 236] width 8 height 8
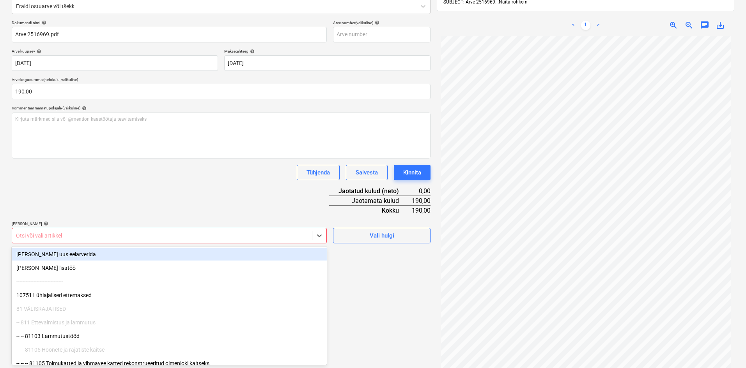
click at [94, 239] on div at bounding box center [162, 236] width 292 height 8
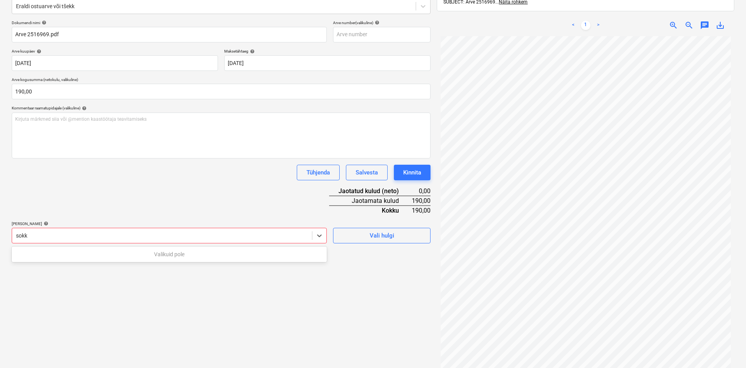
type input "sok"
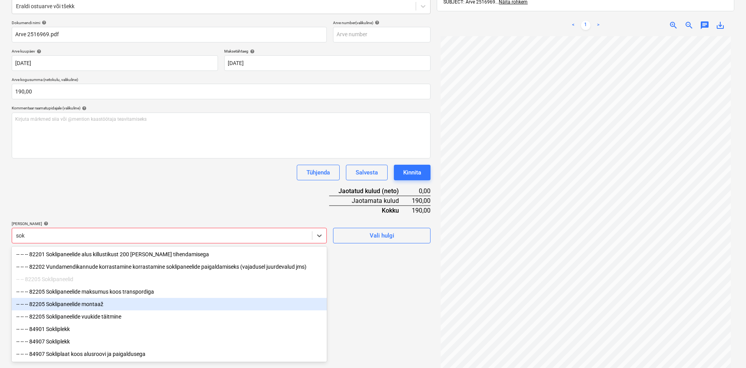
click at [79, 305] on div "-- -- -- 82205 Soklipaneelide montaaž" at bounding box center [169, 304] width 315 height 12
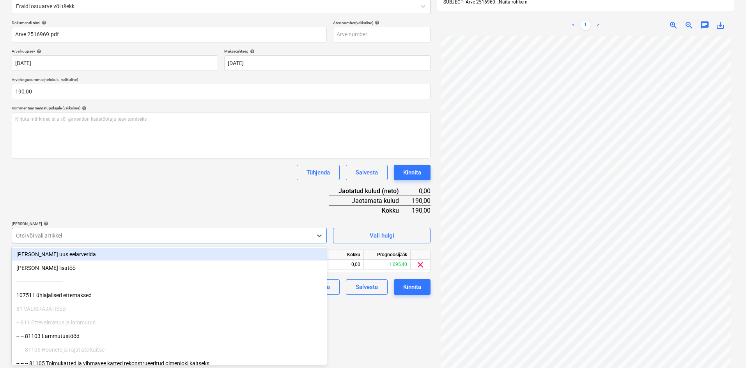
click at [174, 207] on div "Dokumendi nimi help Arve 2516969.pdf Arve number (valikuline) help [PERSON_NAME…" at bounding box center [221, 157] width 419 height 275
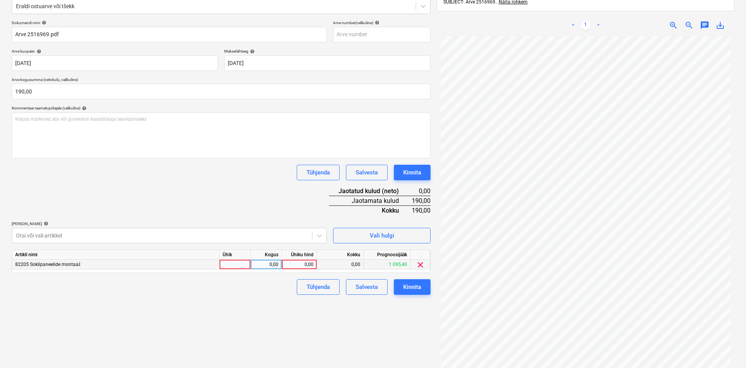
click at [312, 265] on div "0,00" at bounding box center [299, 265] width 28 height 10
type input "190"
click at [289, 320] on div "Failide konteerimine Vali ettevõte Rudus AS (10043) [PERSON_NAME] uus ettevõte …" at bounding box center [221, 162] width 425 height 448
click at [418, 288] on div "Kinnita" at bounding box center [412, 287] width 18 height 10
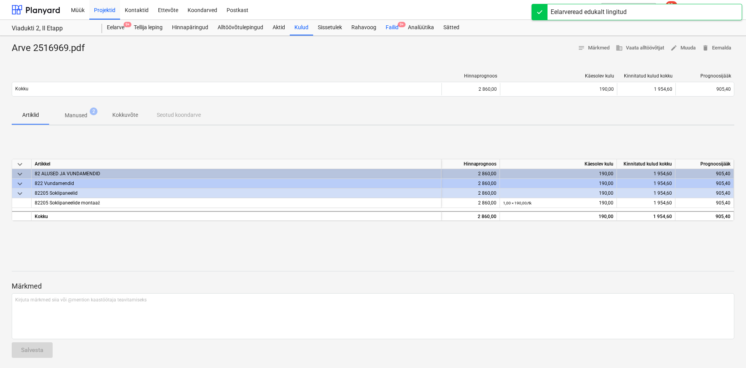
click at [395, 25] on div "Failid 9+" at bounding box center [392, 28] width 22 height 16
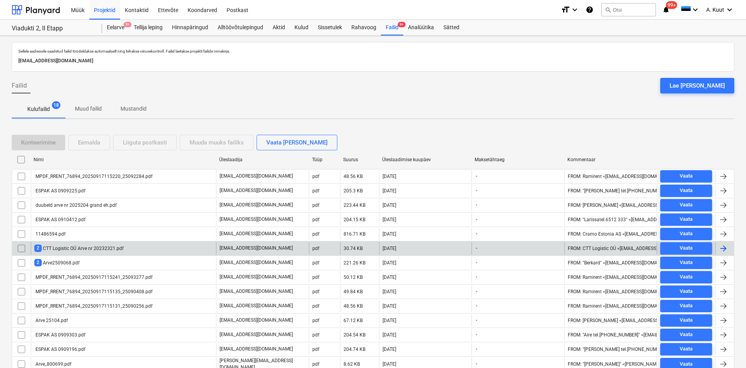
click at [65, 249] on div "2 CTT Logistic OÜ Arve nr 20232321.pdf" at bounding box center [78, 248] width 89 height 7
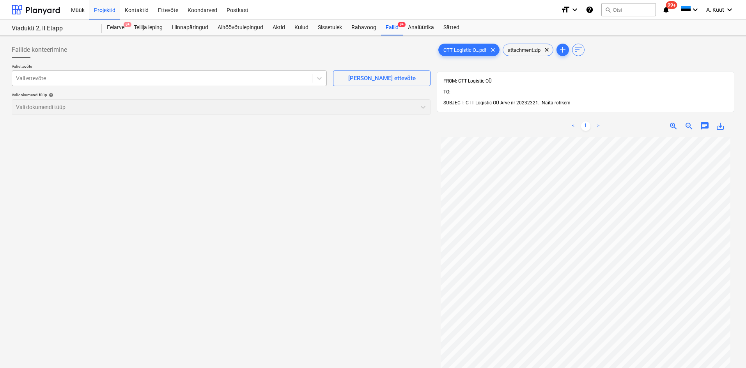
click at [166, 81] on div at bounding box center [162, 78] width 292 height 8
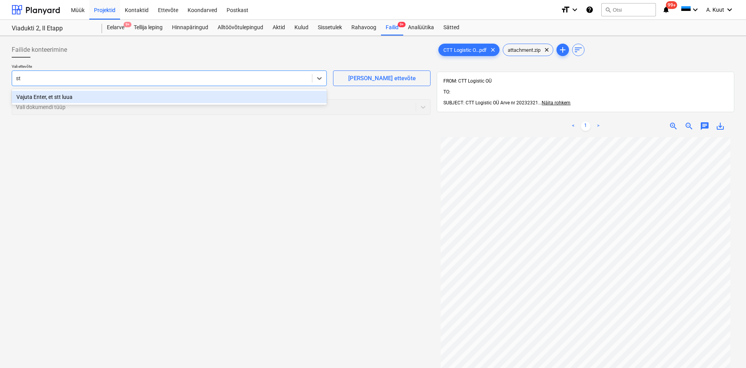
type input "s"
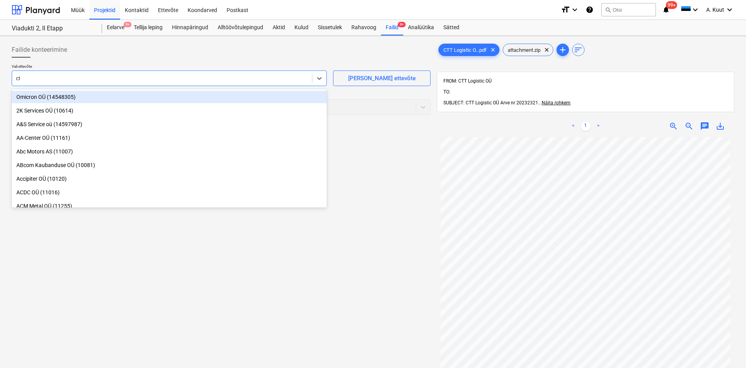
type input "ctt"
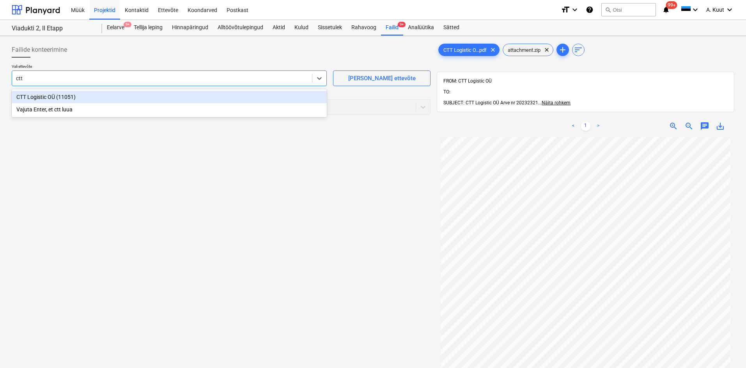
click at [35, 98] on div "CTT Logistic OÜ (11051)" at bounding box center [169, 97] width 315 height 12
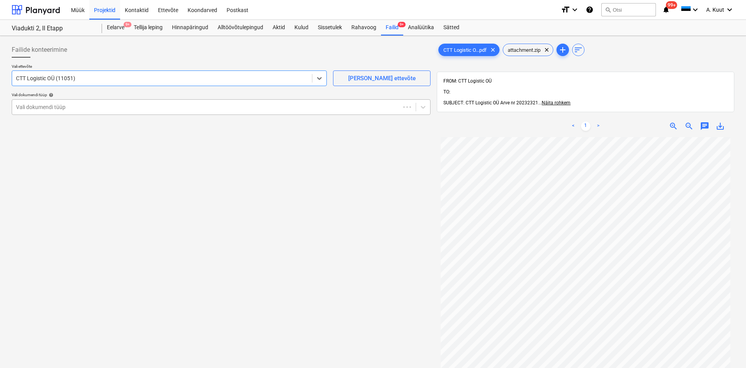
click at [36, 107] on div at bounding box center [206, 107] width 380 height 8
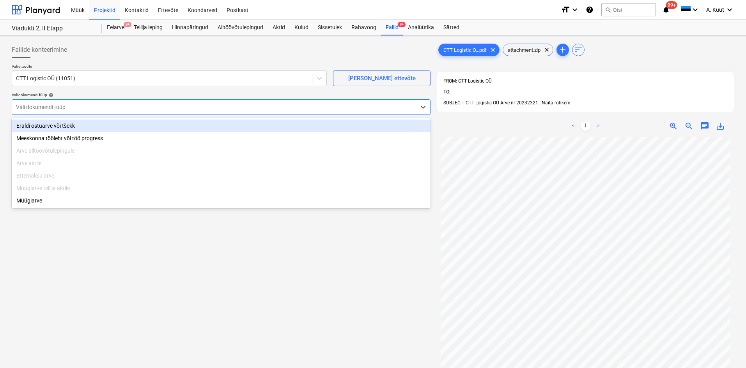
click at [40, 124] on div "Eraldi ostuarve või tšekk" at bounding box center [221, 126] width 419 height 12
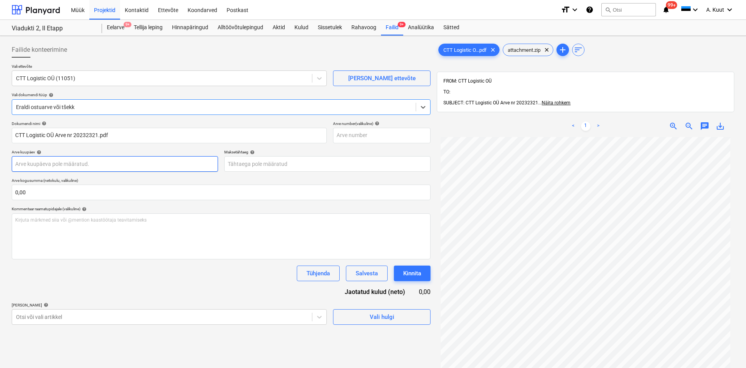
click at [51, 166] on body "Müük Projektid Kontaktid Ettevõte Koondarved Postkast format_size keyboard_arro…" at bounding box center [373, 184] width 746 height 368
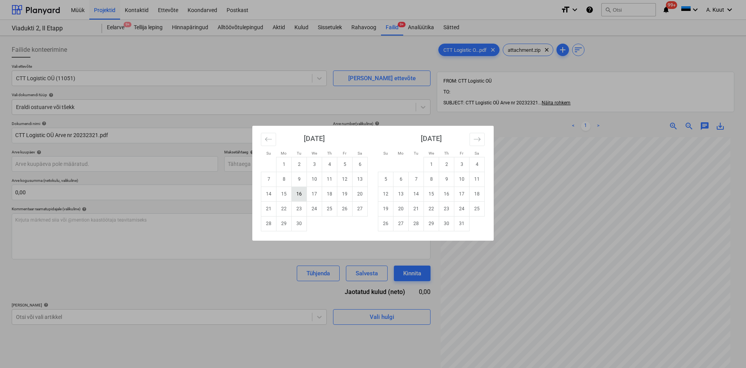
click at [302, 197] on td "16" at bounding box center [299, 194] width 15 height 15
type input "[DATE]"
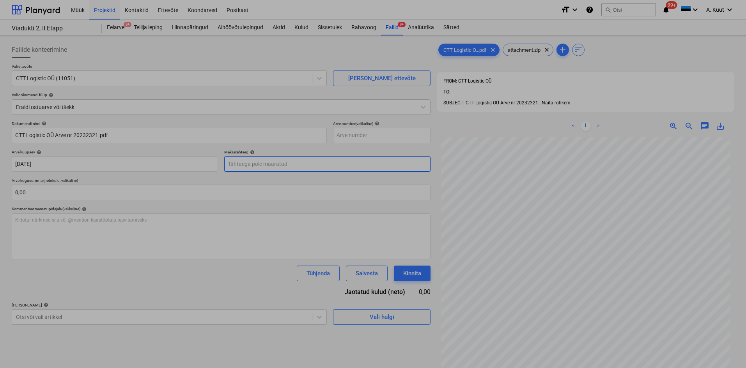
click at [241, 162] on body "Müük Projektid Kontaktid Ettevõte Koondarved Postkast format_size keyboard_arro…" at bounding box center [373, 184] width 746 height 368
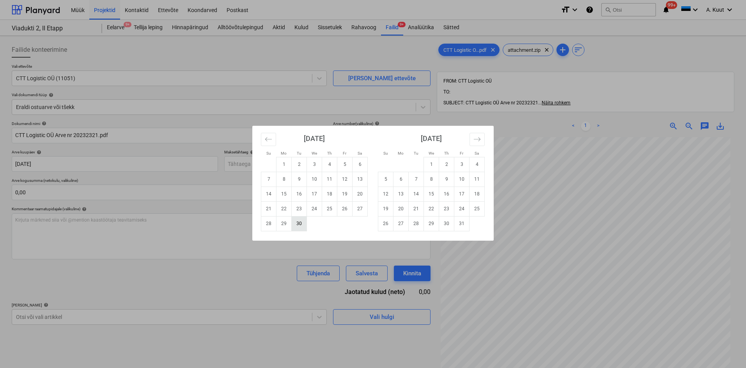
click at [301, 225] on td "30" at bounding box center [299, 223] width 15 height 15
type input "[DATE]"
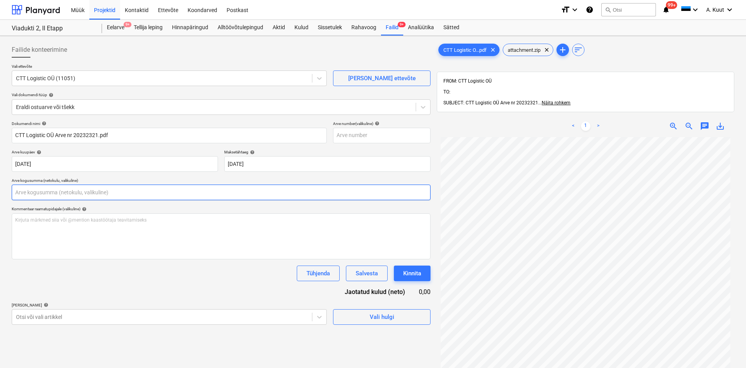
click at [41, 189] on input "text" at bounding box center [221, 193] width 419 height 16
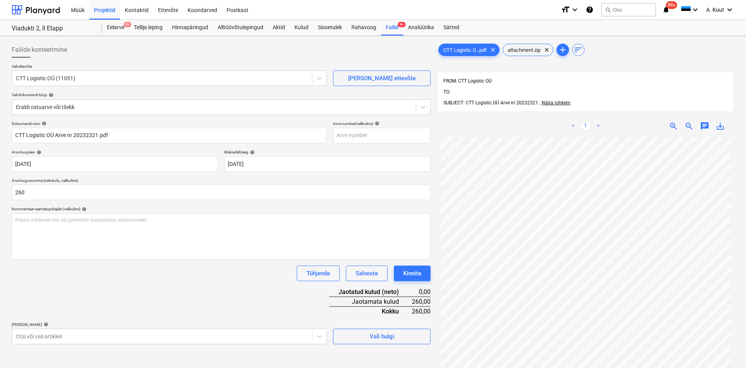
type input "260,00"
click at [99, 289] on div "Dokumendi nimi help CTT Logistic OÜ Arve nr 20232321.pdf Arve number (valikulin…" at bounding box center [221, 232] width 419 height 223
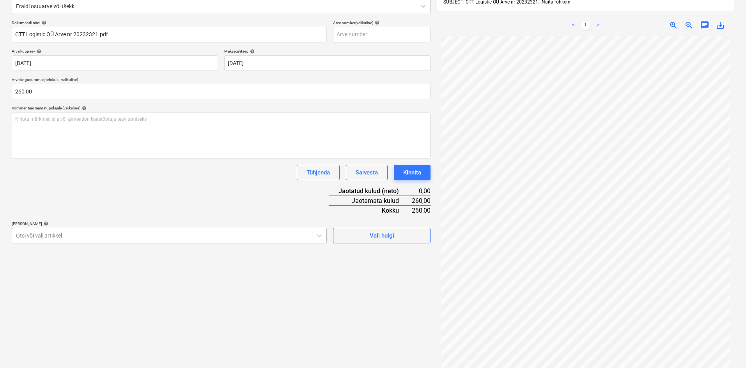
click at [69, 268] on body "Müük Projektid Kontaktid Ettevõte Koondarved Postkast format_size keyboard_arro…" at bounding box center [373, 83] width 746 height 368
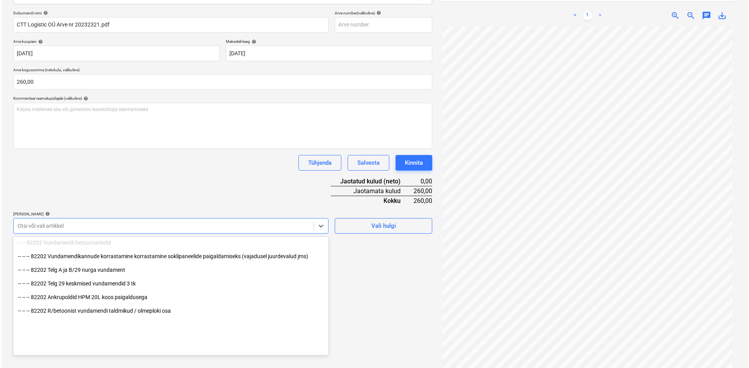
scroll to position [546, 0]
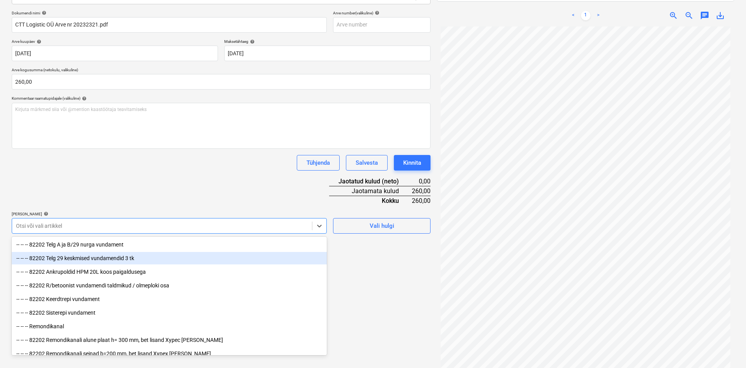
click at [75, 259] on div "-- -- -- 82202 Telg 29 keskmised vundamendid 3 tk" at bounding box center [169, 258] width 315 height 12
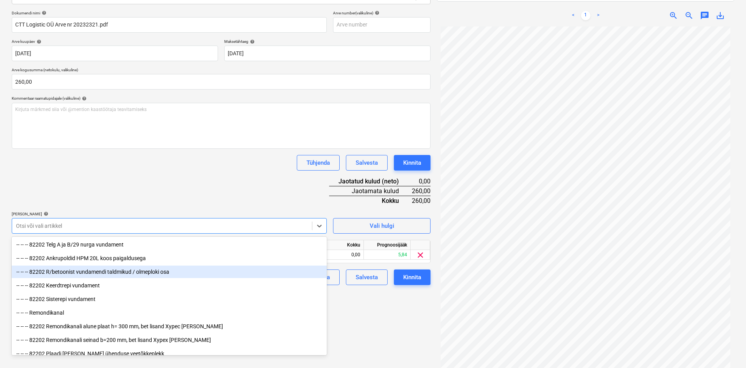
click at [71, 272] on div "-- -- -- 82202 R/betoonist vundamendi taldmikud / olmeploki osa" at bounding box center [169, 272] width 315 height 12
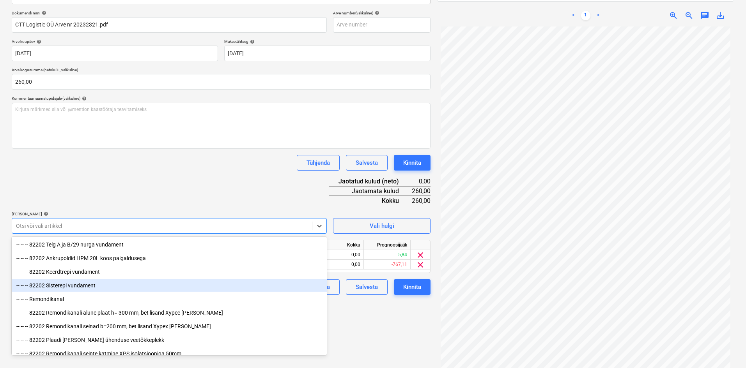
click at [66, 287] on div "-- -- -- 82202 Sisterepi vundament" at bounding box center [169, 286] width 315 height 12
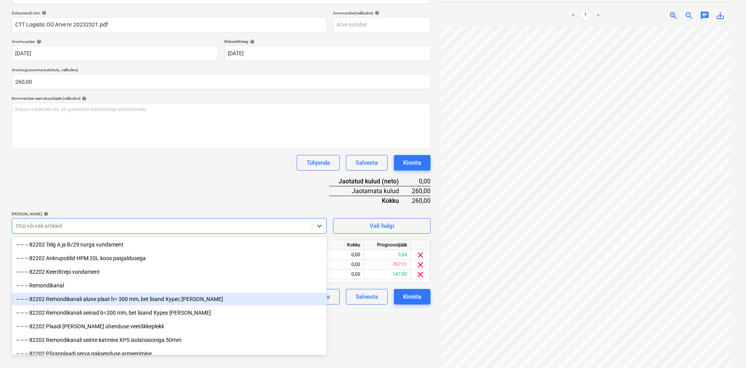
click at [60, 300] on div "-- -- -- 82202 Remondikanali alune plaat h= 300 mm, bet lisand Xypec [PERSON_NA…" at bounding box center [169, 299] width 315 height 12
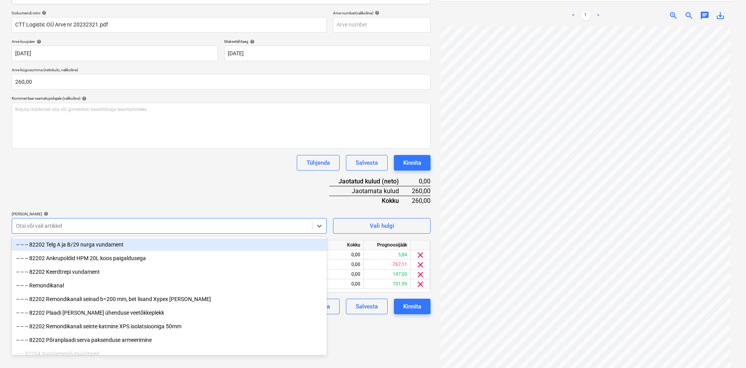
click at [273, 193] on div "Dokumendi nimi help CTT Logistic OÜ Arve nr 20232321.pdf Arve number (valikulin…" at bounding box center [221, 163] width 419 height 304
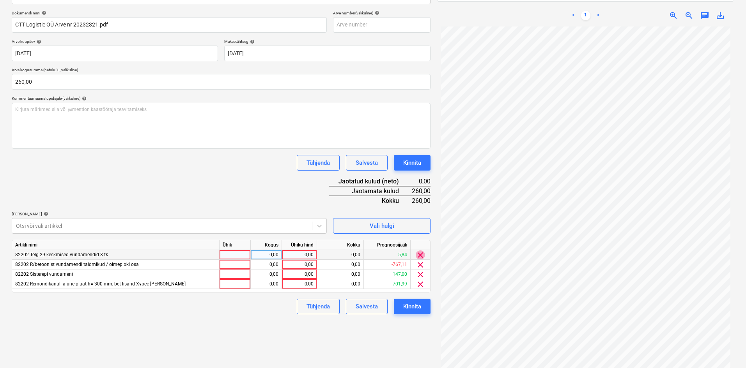
click at [423, 257] on span "clear" at bounding box center [420, 255] width 9 height 9
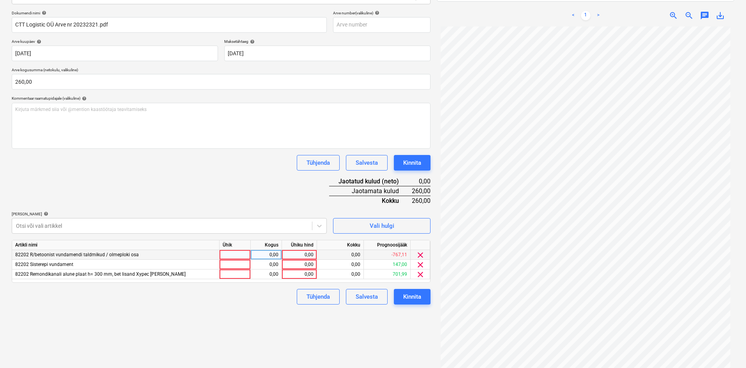
click at [423, 257] on span "clear" at bounding box center [420, 255] width 9 height 9
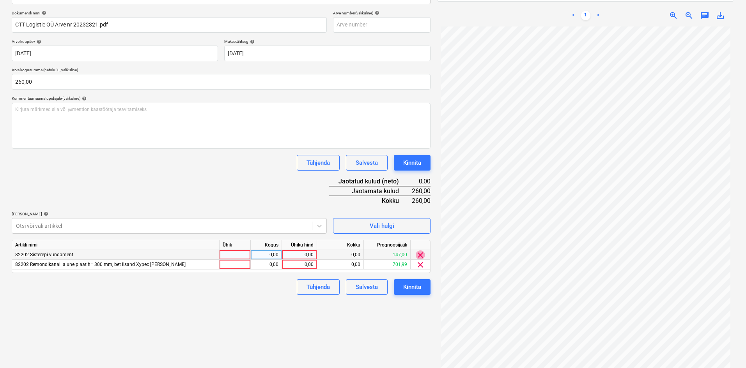
click at [423, 257] on span "clear" at bounding box center [420, 255] width 9 height 9
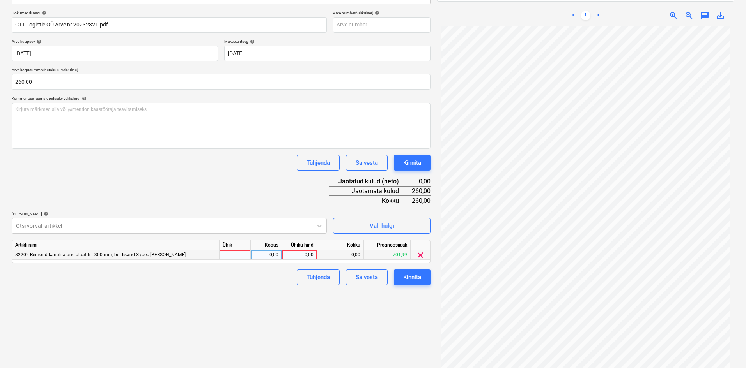
click at [312, 254] on div "0,00" at bounding box center [299, 255] width 28 height 10
type input "260"
click at [224, 320] on div "Failide konteerimine Vali ettevõte CTT Logistic OÜ (11051) [PERSON_NAME] uus et…" at bounding box center [221, 152] width 425 height 448
click at [416, 280] on div "Kinnita" at bounding box center [412, 278] width 18 height 10
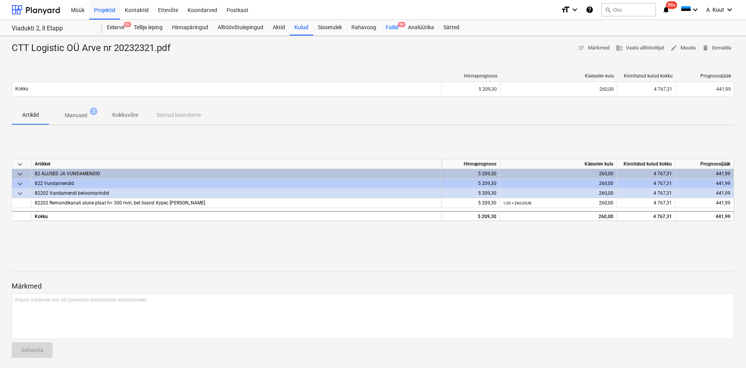
click at [390, 28] on div "Failid 9+" at bounding box center [392, 28] width 22 height 16
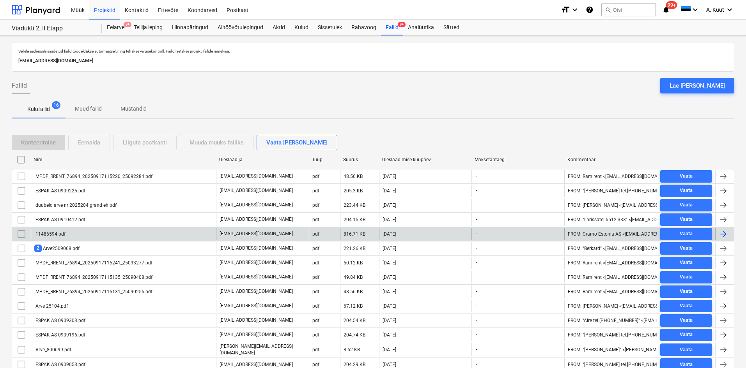
click at [52, 235] on div "11486594.pdf" at bounding box center [49, 234] width 31 height 5
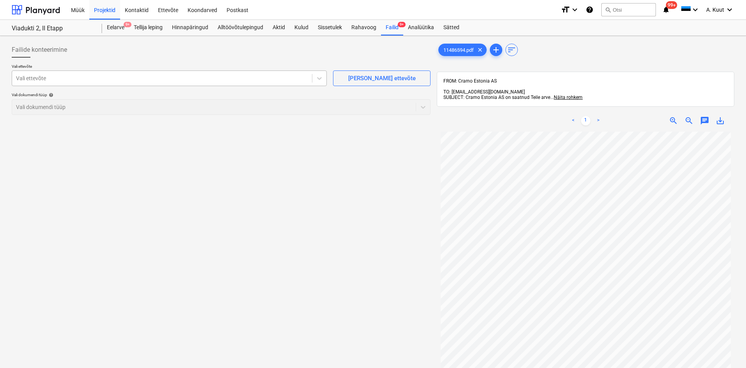
click at [57, 78] on div at bounding box center [162, 78] width 292 height 8
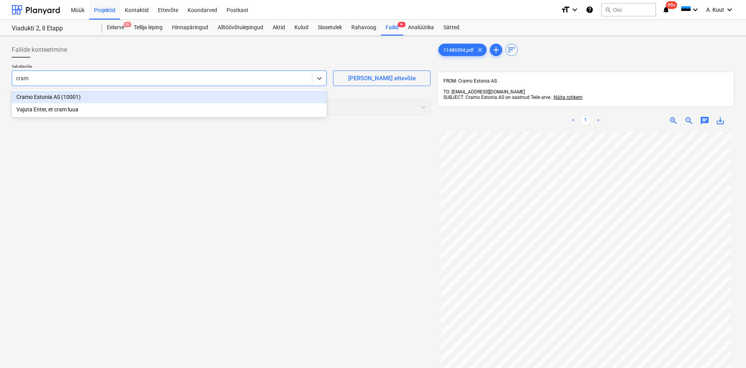
type input "cramo"
click at [43, 96] on div "Cramo Estonia AS (10001)" at bounding box center [169, 97] width 315 height 12
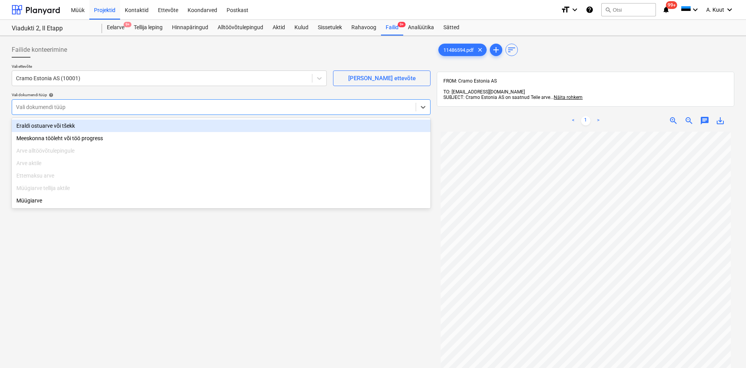
click at [48, 108] on div at bounding box center [214, 107] width 396 height 8
click at [46, 126] on div "Eraldi ostuarve või tšekk" at bounding box center [221, 126] width 419 height 12
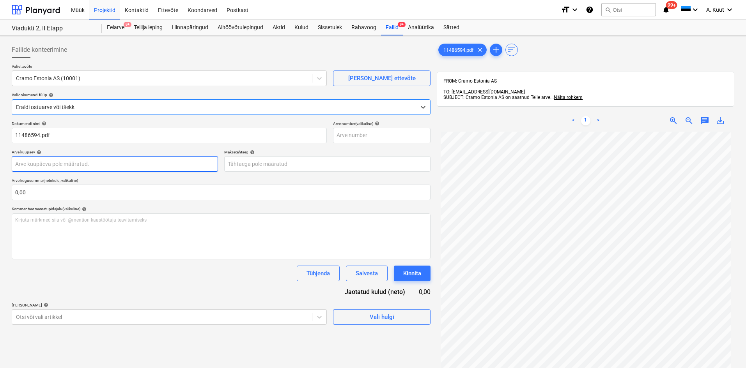
click at [45, 164] on body "Müük Projektid Kontaktid Ettevõte Koondarved Postkast format_size keyboard_arro…" at bounding box center [373, 184] width 746 height 368
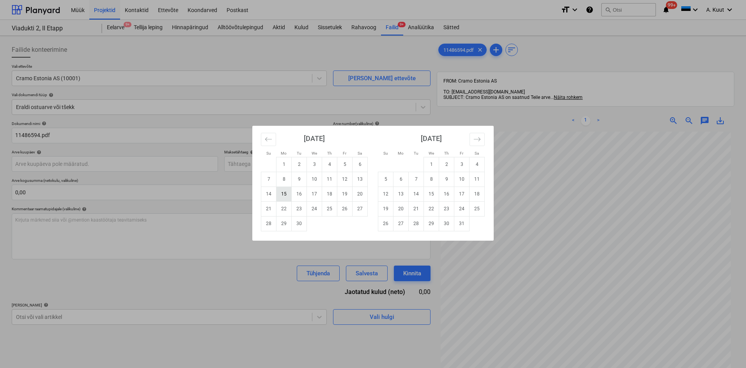
click at [282, 198] on td "15" at bounding box center [283, 194] width 15 height 15
type input "[DATE]"
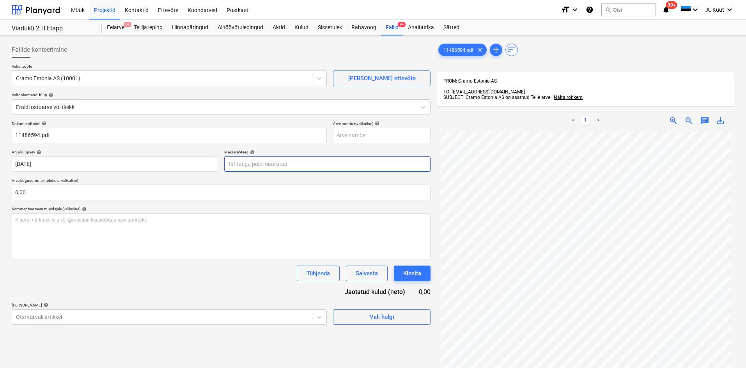
click at [236, 165] on body "Müük Projektid Kontaktid Ettevõte Koondarved Postkast format_size keyboard_arro…" at bounding box center [373, 184] width 746 height 368
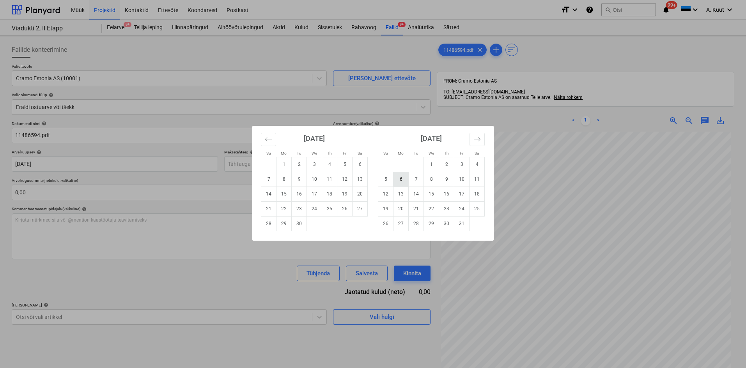
click at [402, 179] on td "6" at bounding box center [400, 179] width 15 height 15
type input "[DATE]"
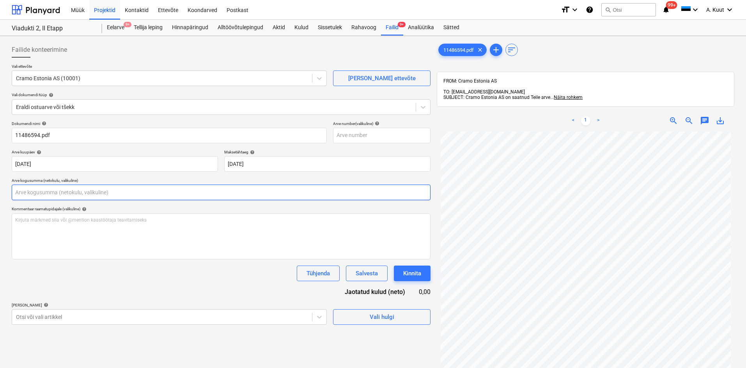
click at [53, 190] on input "text" at bounding box center [221, 193] width 419 height 16
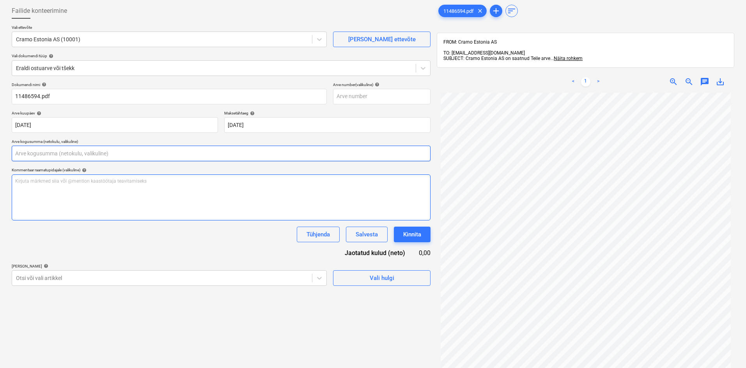
scroll to position [78, 0]
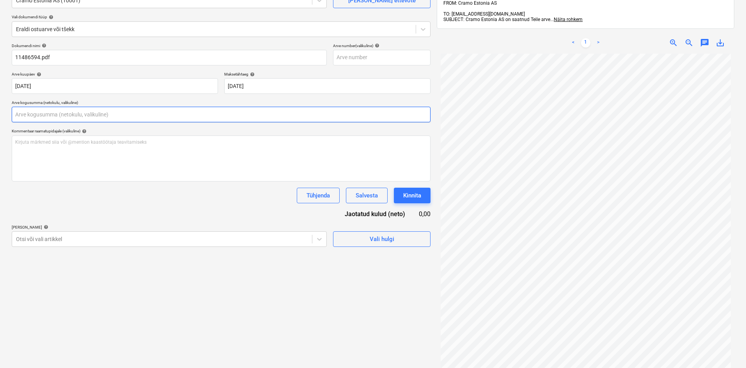
click at [26, 113] on input "text" at bounding box center [221, 115] width 419 height 16
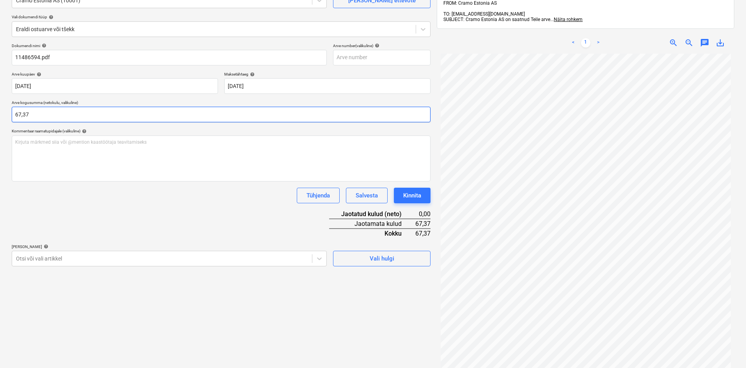
type input "67,37"
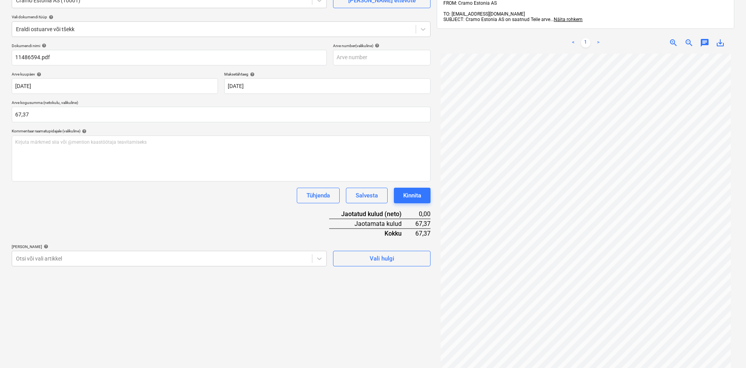
click at [80, 314] on div "Failide konteerimine Vali ettevõte Cramo Estonia AS (10001) [PERSON_NAME] uus e…" at bounding box center [221, 182] width 425 height 443
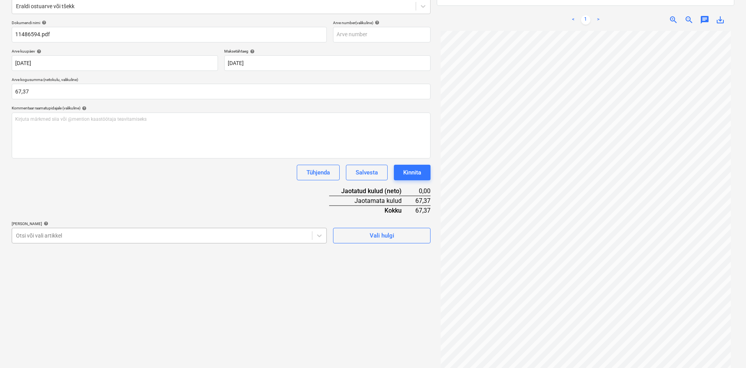
click at [68, 260] on body "Müük Projektid Kontaktid Ettevõte Koondarved Postkast format_size keyboard_arro…" at bounding box center [373, 83] width 746 height 368
type input "p"
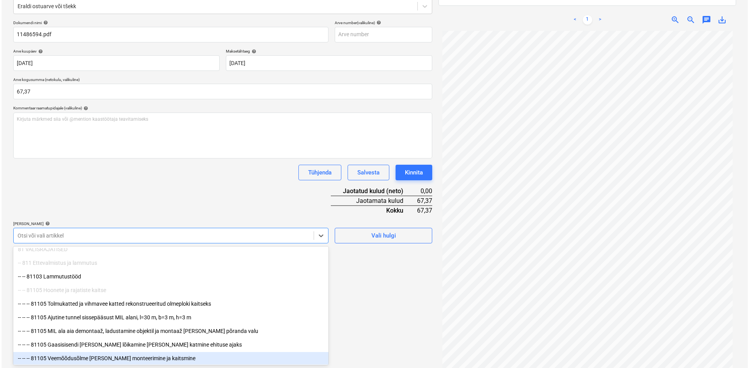
scroll to position [39, 0]
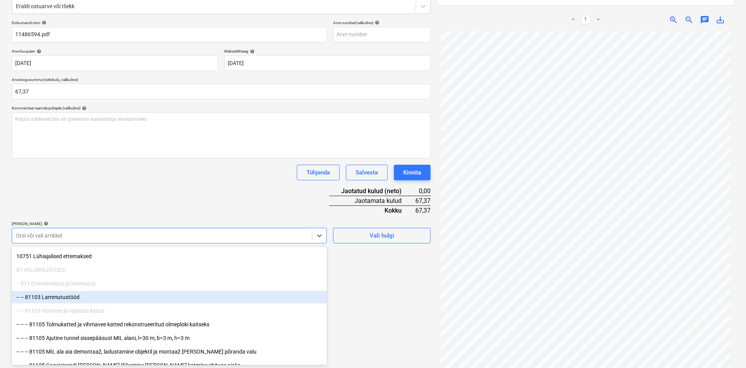
click at [71, 298] on div "-- -- 81103 Lammutustööd" at bounding box center [169, 297] width 315 height 12
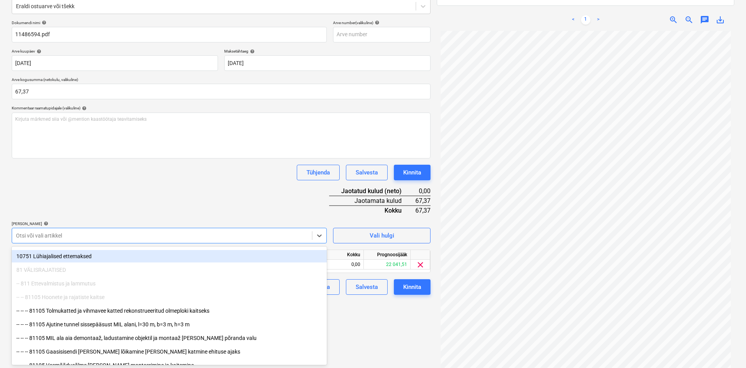
click at [192, 177] on div "Tühjenda Salvesta Kinnita" at bounding box center [221, 173] width 419 height 16
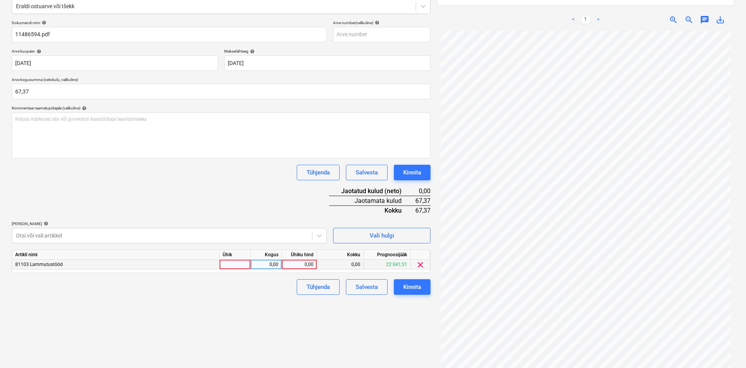
click at [313, 267] on div "0,00" at bounding box center [299, 265] width 28 height 10
type input "67,37"
click at [268, 317] on div "Failide konteerimine Vali ettevõte Cramo Estonia AS (10001) [PERSON_NAME] uus e…" at bounding box center [221, 159] width 425 height 443
click at [420, 286] on div "Kinnita" at bounding box center [412, 287] width 18 height 10
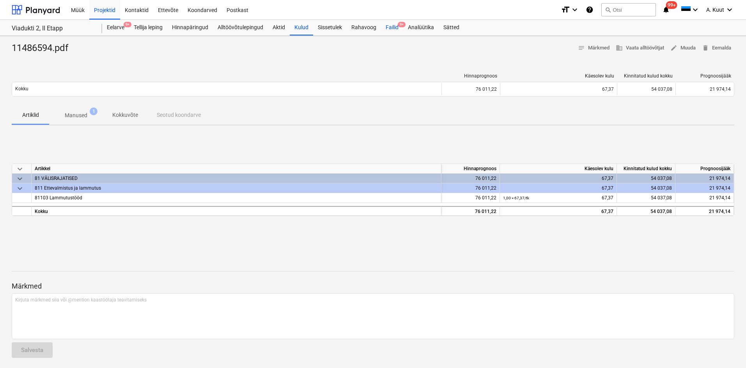
click at [393, 28] on div "Failid 9+" at bounding box center [392, 28] width 22 height 16
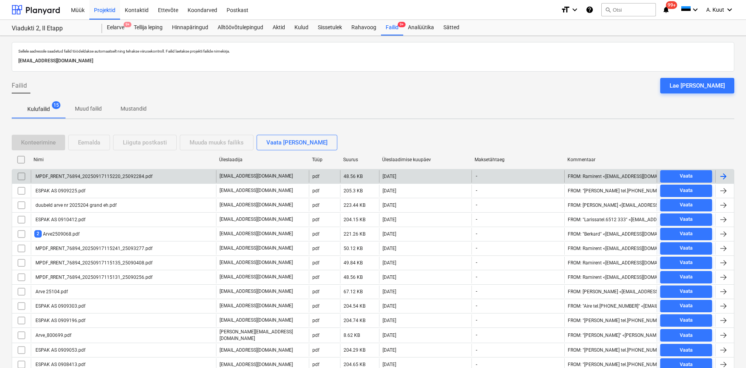
click at [70, 178] on div "MPDF_RRENT_76894_20250917115220_25092284.pdf" at bounding box center [93, 176] width 118 height 5
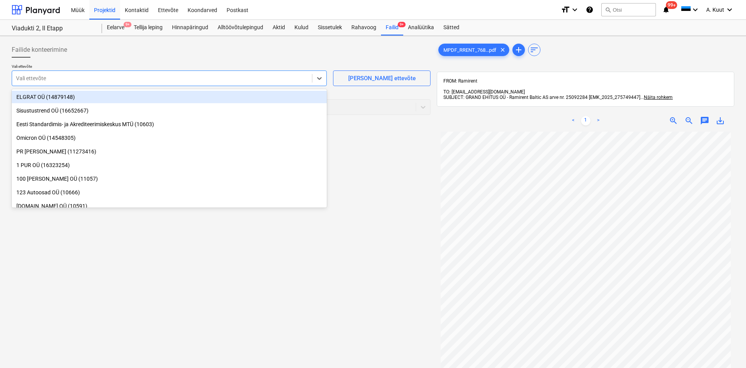
click at [69, 77] on div at bounding box center [162, 78] width 292 height 8
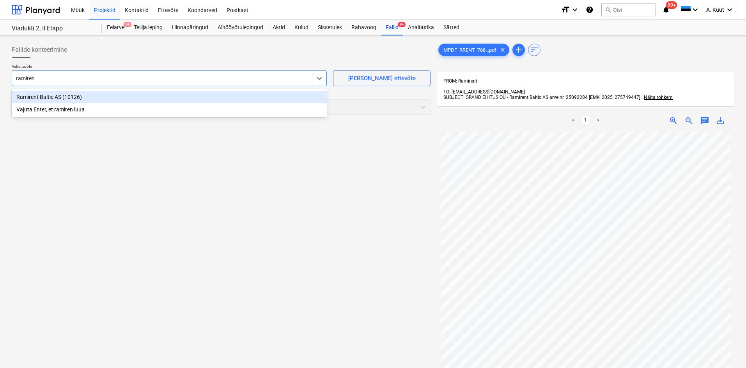
type input "ramirent"
click at [24, 97] on div "Ramirent Baltic AS (10126)" at bounding box center [169, 97] width 315 height 12
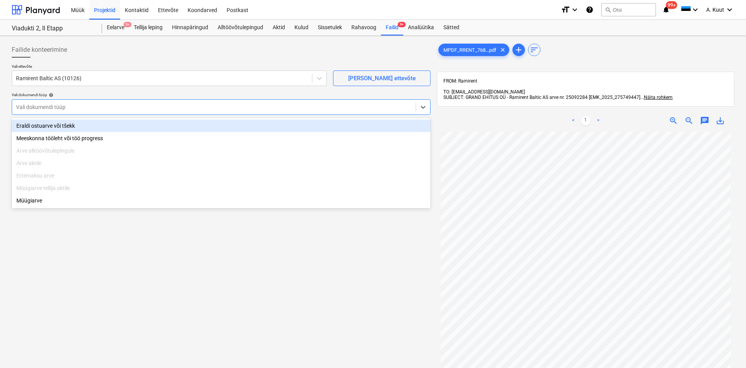
click at [34, 106] on div at bounding box center [214, 107] width 396 height 8
click at [38, 126] on div "Eraldi ostuarve või tšekk" at bounding box center [221, 126] width 419 height 12
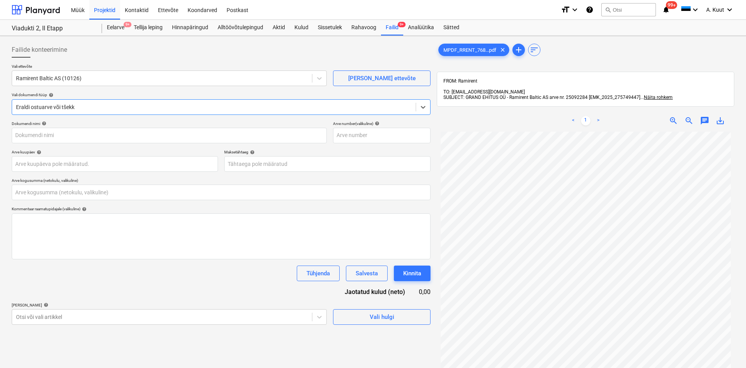
type input "MPDF_RRENT_76894_20250917115220_25092284.pdf"
type input "0,00"
click at [35, 163] on body "Müük Projektid Kontaktid Ettevõte Koondarved Postkast format_size keyboard_arro…" at bounding box center [373, 184] width 746 height 368
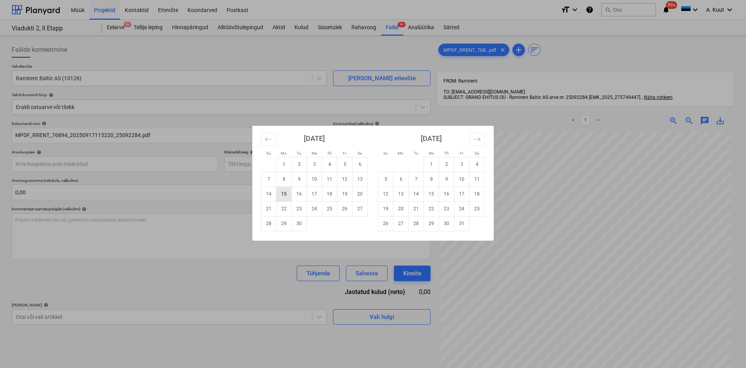
click at [286, 196] on td "15" at bounding box center [283, 194] width 15 height 15
type input "[DATE]"
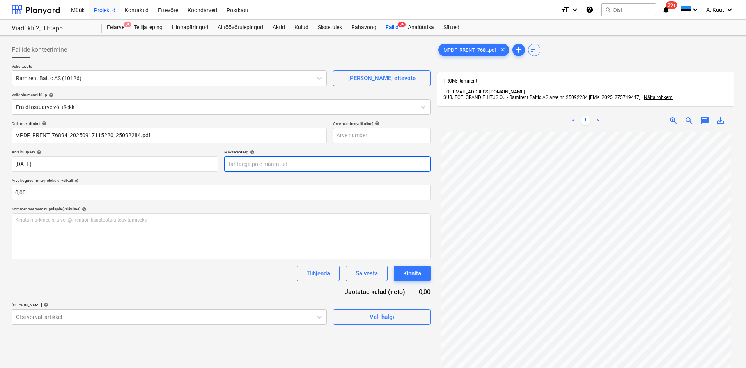
click at [241, 165] on body "Müük Projektid Kontaktid Ettevõte Koondarved Postkast format_size keyboard_arro…" at bounding box center [373, 184] width 746 height 368
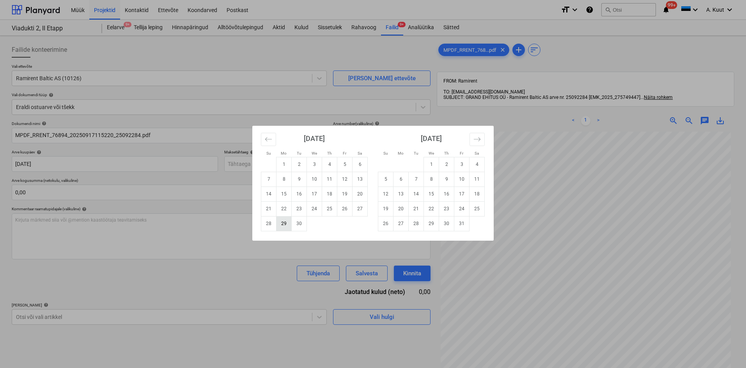
click at [284, 223] on td "29" at bounding box center [283, 223] width 15 height 15
type input "[DATE]"
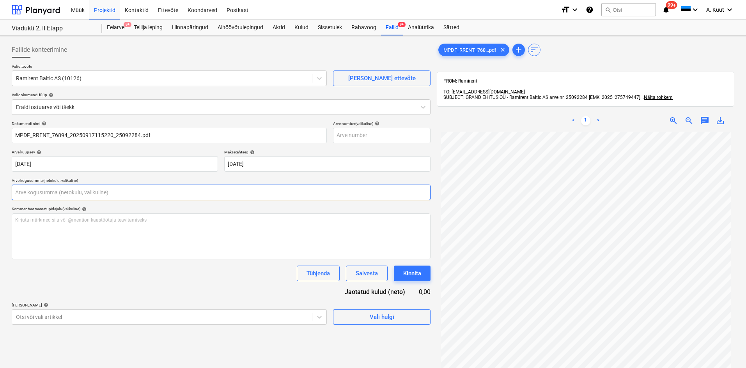
click at [40, 193] on input "text" at bounding box center [221, 193] width 419 height 16
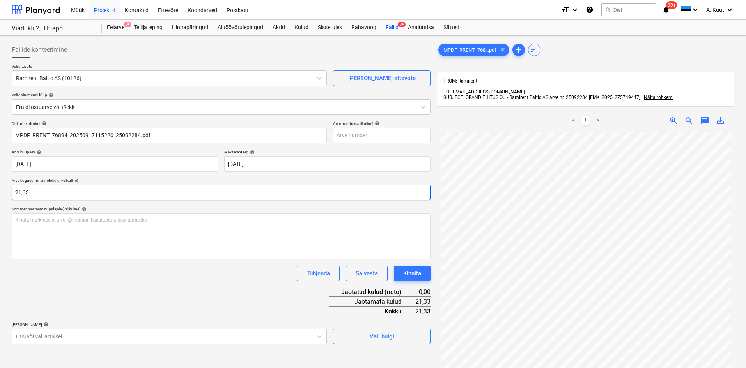
type input "21,33"
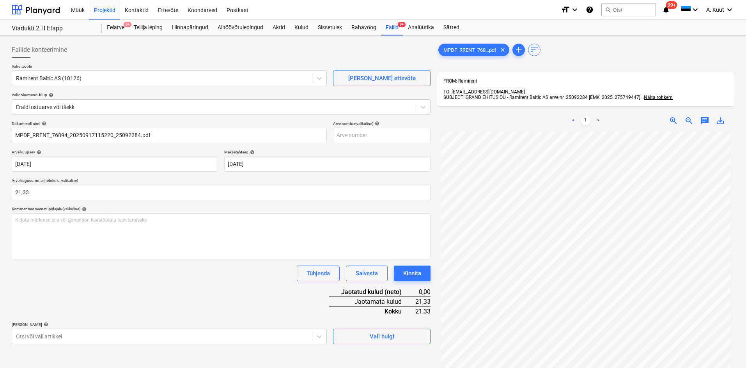
click at [87, 295] on div "Dokumendi nimi help MPDF_RRENT_76894_20250917115220_25092284.pdf Arve number (v…" at bounding box center [221, 232] width 419 height 223
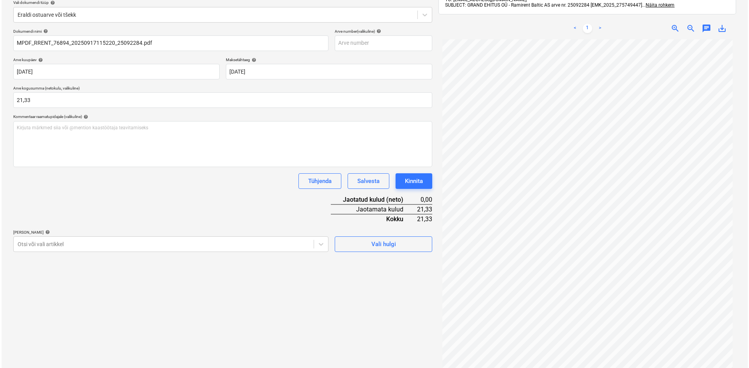
scroll to position [111, 0]
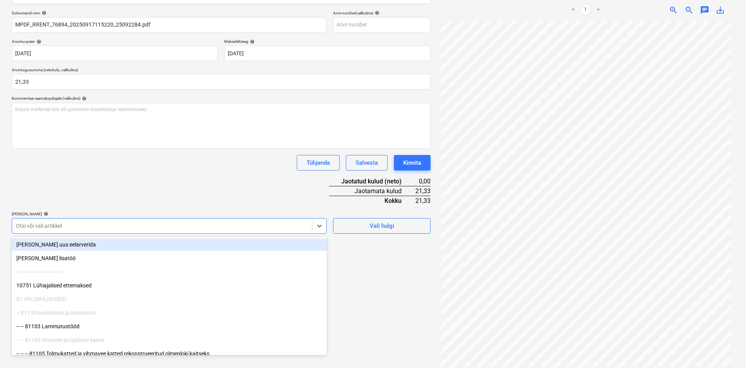
click at [80, 225] on div at bounding box center [162, 226] width 292 height 8
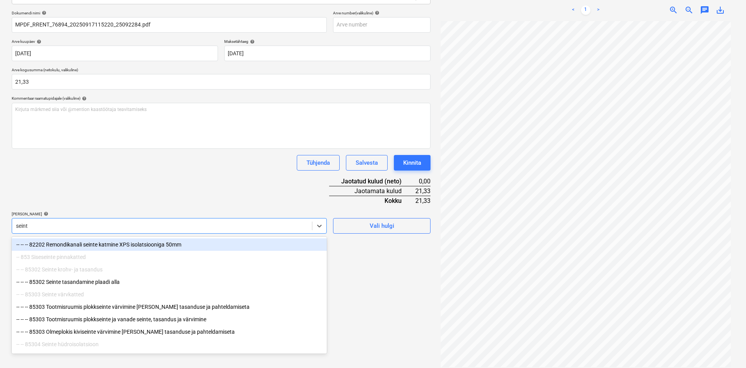
type input "seinte"
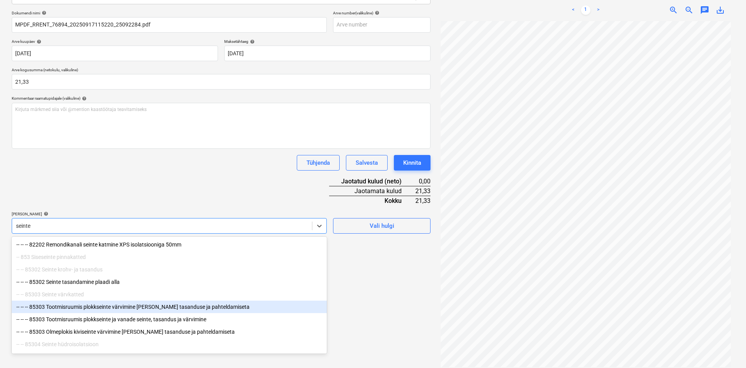
click at [80, 310] on div "-- -- -- 85303 Tootmisruumis plokkseinte värvimine [PERSON_NAME] tasanduse ja p…" at bounding box center [169, 307] width 315 height 12
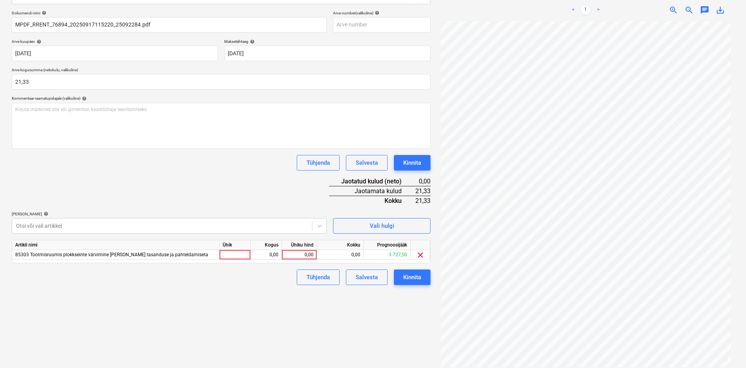
click at [179, 183] on div "Dokumendi nimi help MPDF_RRENT_76894_20250917115220_25092284.pdf Arve number (v…" at bounding box center [221, 148] width 419 height 275
click at [310, 254] on div "0,00" at bounding box center [299, 255] width 28 height 10
type input "21,33"
click at [265, 316] on div "Failide konteerimine Vali ettevõte Ramirent Baltic AS (10126) [PERSON_NAME] uus…" at bounding box center [221, 149] width 425 height 443
click at [413, 278] on div "Kinnita" at bounding box center [412, 278] width 18 height 10
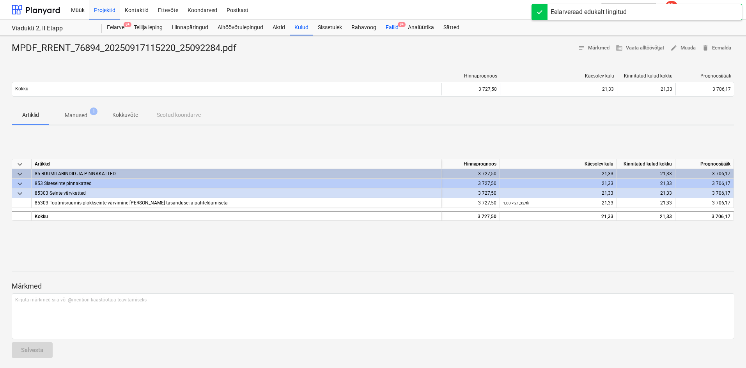
click at [395, 27] on div "Failid 9+" at bounding box center [392, 28] width 22 height 16
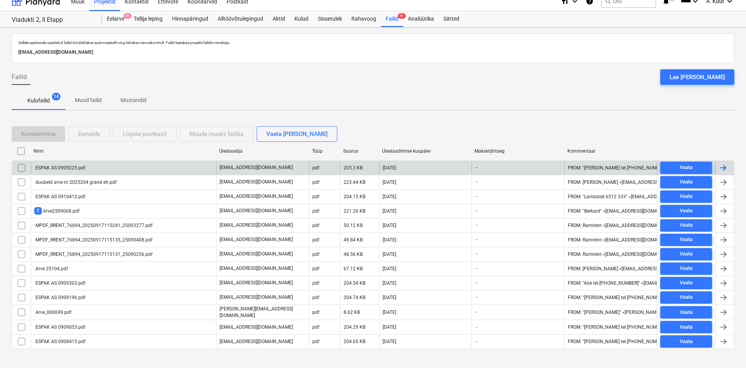
scroll to position [17, 0]
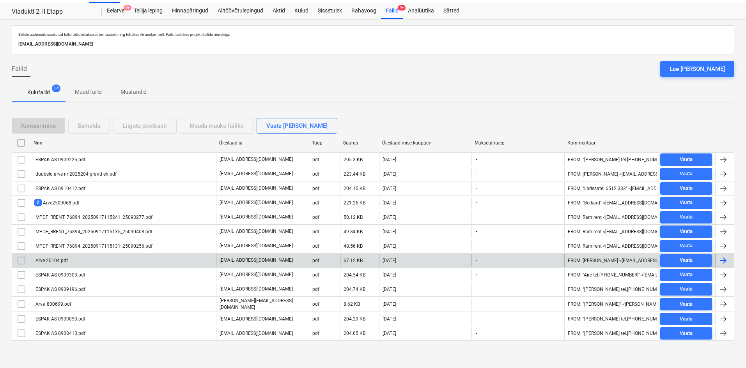
click at [70, 262] on div "Arve 25104.pdf" at bounding box center [123, 261] width 185 height 12
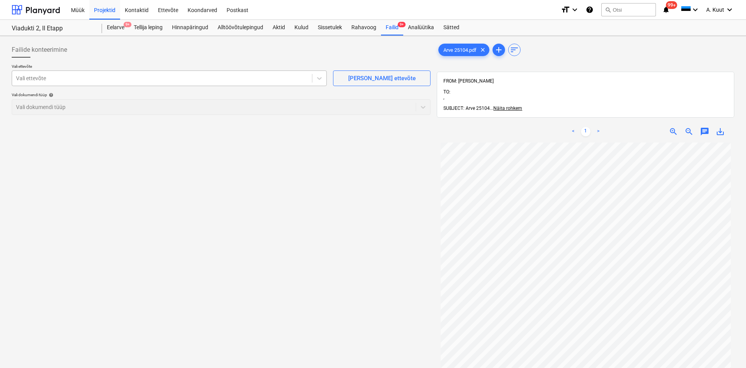
click at [68, 78] on div at bounding box center [162, 78] width 292 height 8
click at [48, 79] on div at bounding box center [162, 78] width 292 height 8
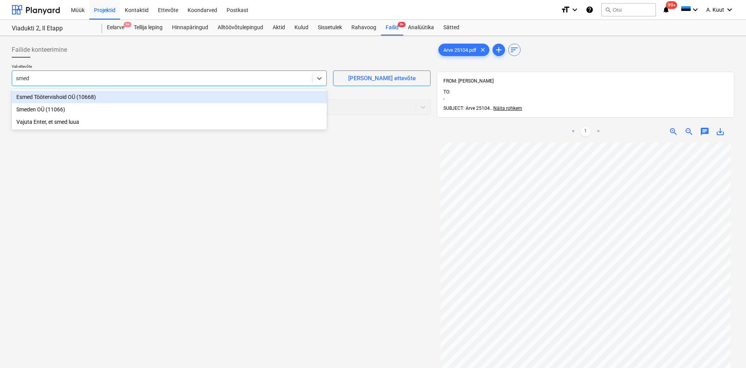
type input "smede"
click at [33, 96] on div "Smeden OÜ (11066)" at bounding box center [169, 97] width 315 height 12
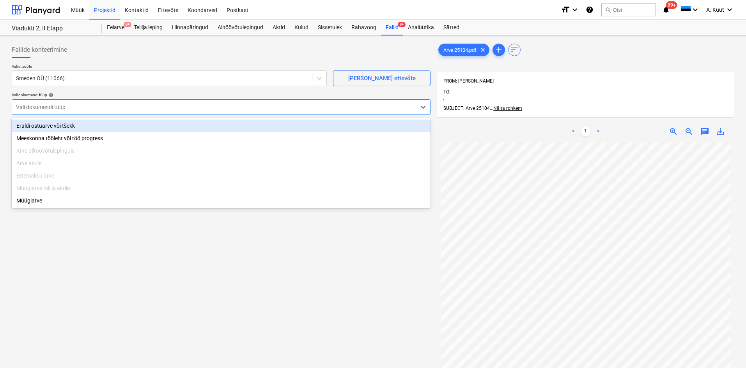
click at [32, 108] on div at bounding box center [214, 107] width 396 height 8
click at [34, 126] on div "Eraldi ostuarve või tšekk" at bounding box center [221, 126] width 419 height 12
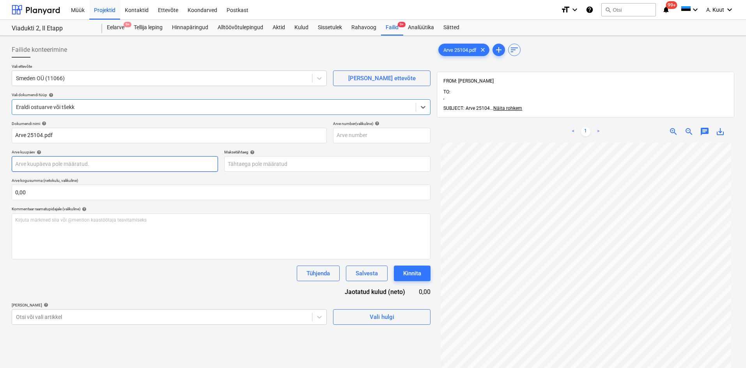
click at [36, 164] on body "Müük Projektid Kontaktid Ettevõte Koondarved Postkast format_size keyboard_arro…" at bounding box center [373, 184] width 746 height 368
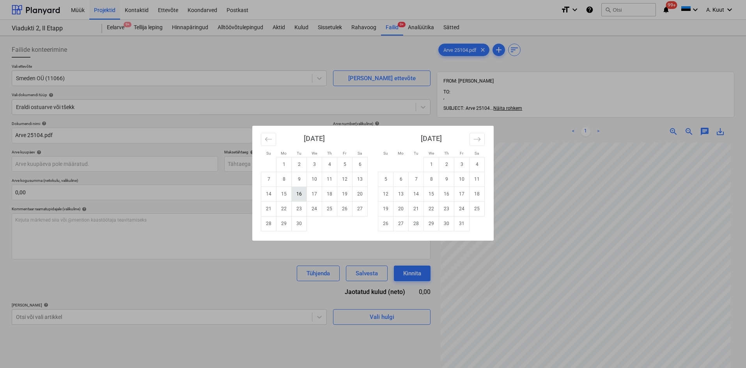
click at [299, 199] on td "16" at bounding box center [299, 194] width 15 height 15
type input "[DATE]"
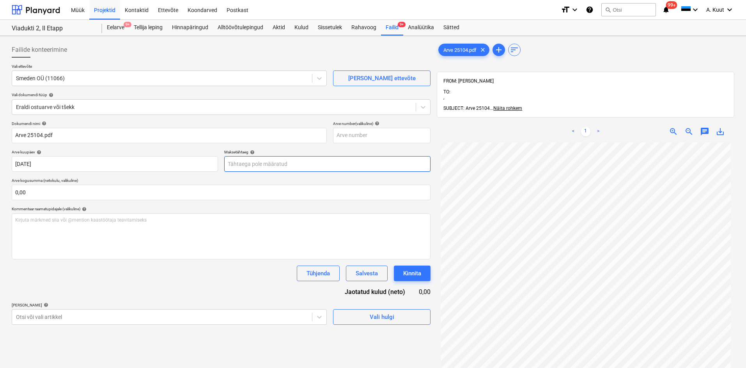
click at [239, 168] on body "Müük Projektid Kontaktid Ettevõte Koondarved Postkast format_size keyboard_arro…" at bounding box center [373, 184] width 746 height 368
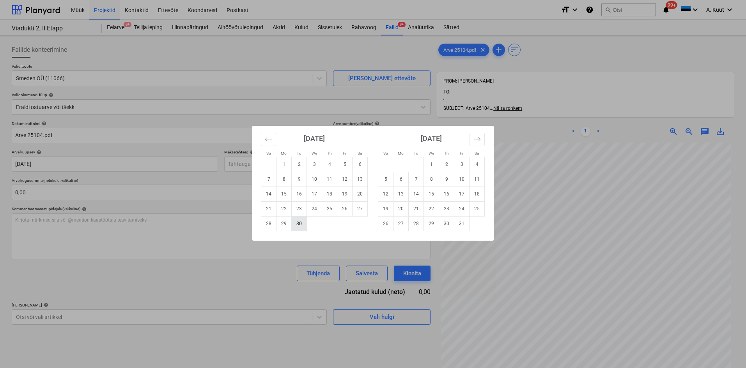
click at [301, 225] on td "30" at bounding box center [299, 223] width 15 height 15
type input "[DATE]"
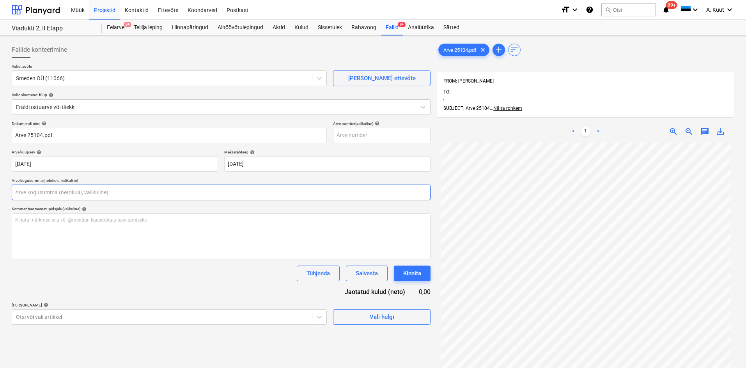
click at [60, 191] on input "text" at bounding box center [221, 193] width 419 height 16
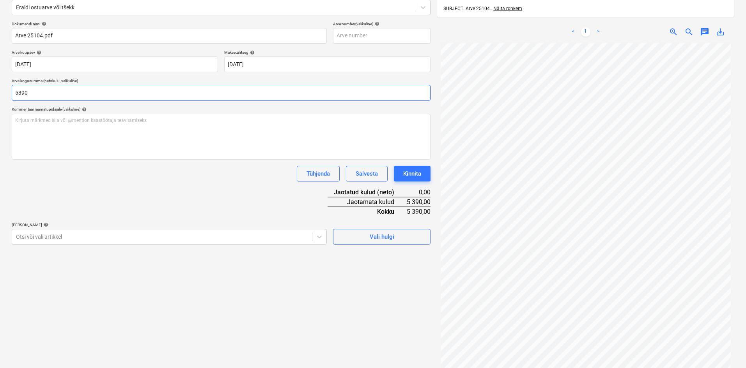
scroll to position [111, 0]
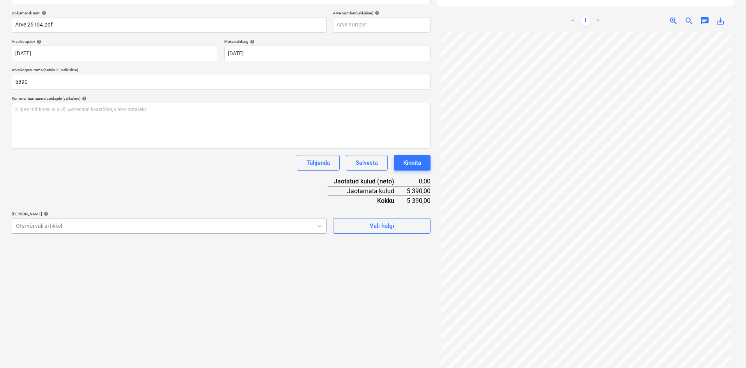
type input "5 390,00"
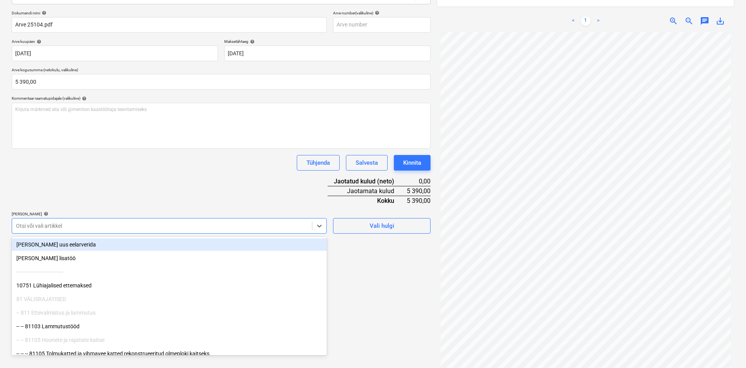
click at [69, 223] on div at bounding box center [162, 226] width 292 height 8
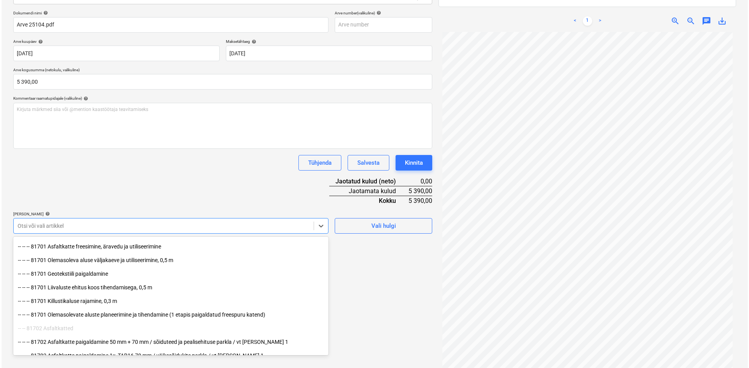
scroll to position [234, 0]
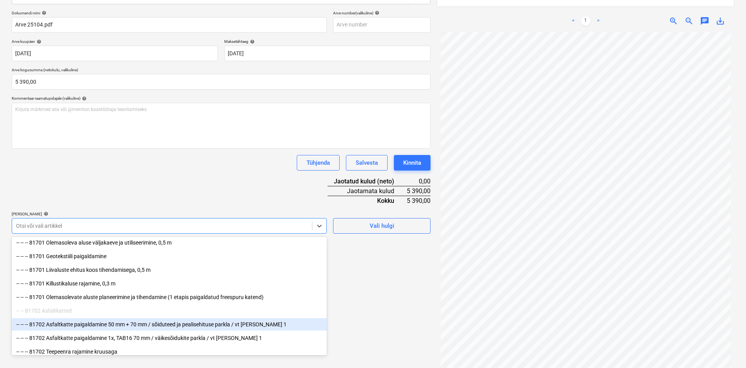
click at [94, 326] on div "-- -- -- 81702 Asfaltkatte paigaldamine 50 mm + 70 mm / sõiduteed ja pealisehit…" at bounding box center [169, 325] width 315 height 12
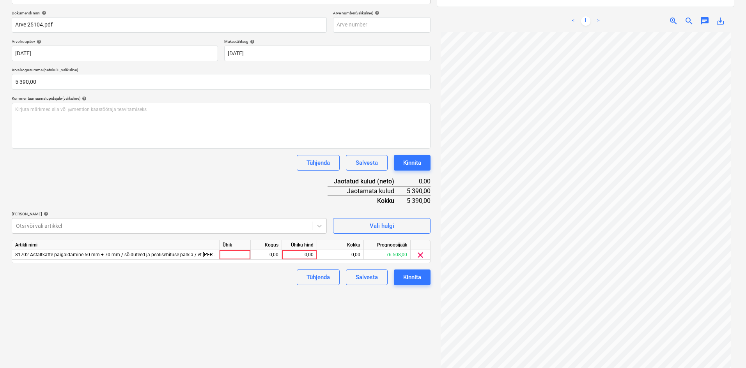
click at [190, 192] on div "Dokumendi nimi help Arve 25104.pdf Arve number (valikuline) help [PERSON_NAME] …" at bounding box center [221, 148] width 419 height 275
click at [314, 253] on div "0,00" at bounding box center [299, 255] width 35 height 10
type input "5390"
click at [302, 316] on div "Failide konteerimine Vali ettevõte Smeden OÜ (11066) [PERSON_NAME] uus ettevõte…" at bounding box center [221, 155] width 425 height 454
click at [414, 278] on div "Kinnita" at bounding box center [412, 278] width 18 height 10
